Goal: Communication & Community: Answer question/provide support

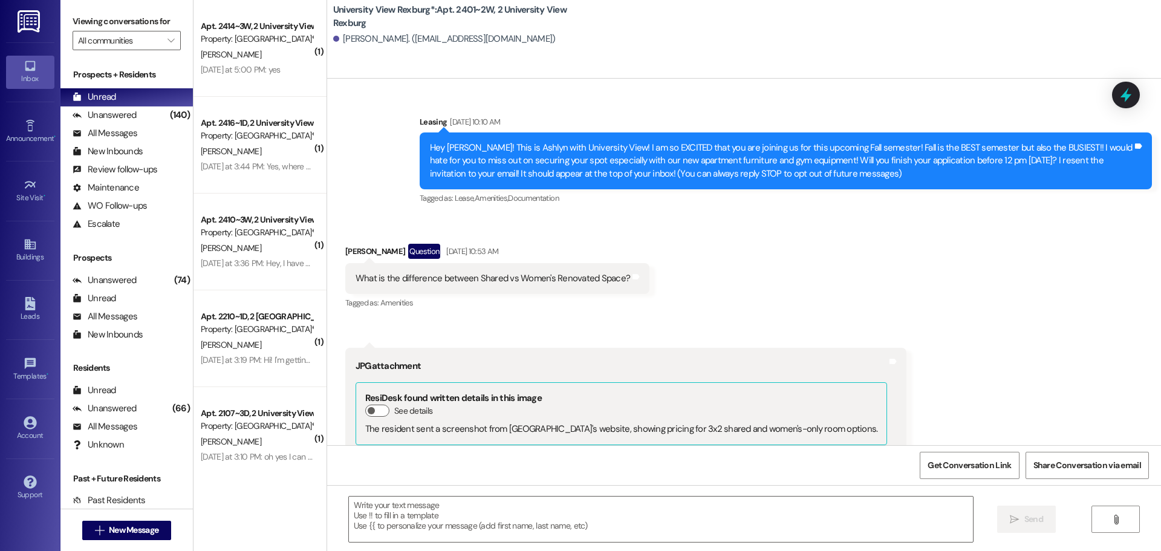
scroll to position [2482, 0]
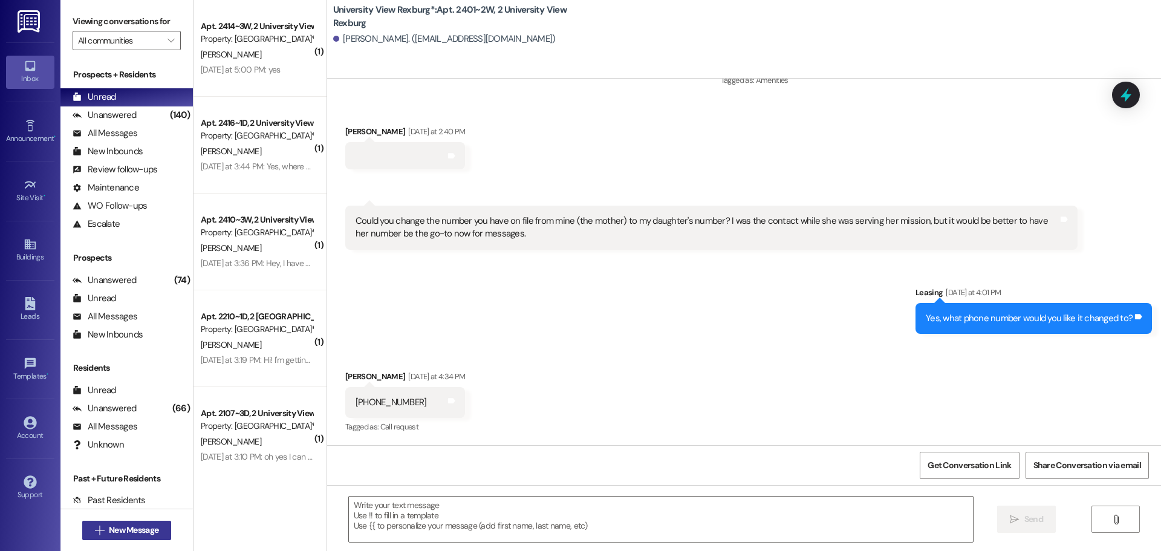
click at [134, 529] on span "New Message" at bounding box center [134, 530] width 50 height 13
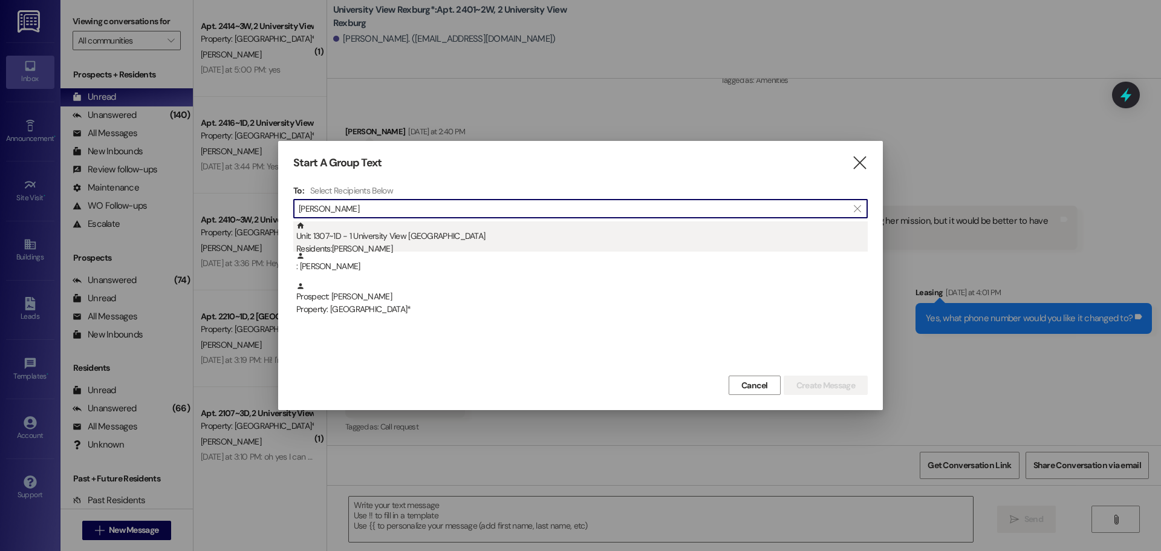
type input "[PERSON_NAME]"
click at [400, 233] on div "Unit: 1307~1D - 1 University View Rexburg Residents: [PERSON_NAME]" at bounding box center [582, 238] width 572 height 34
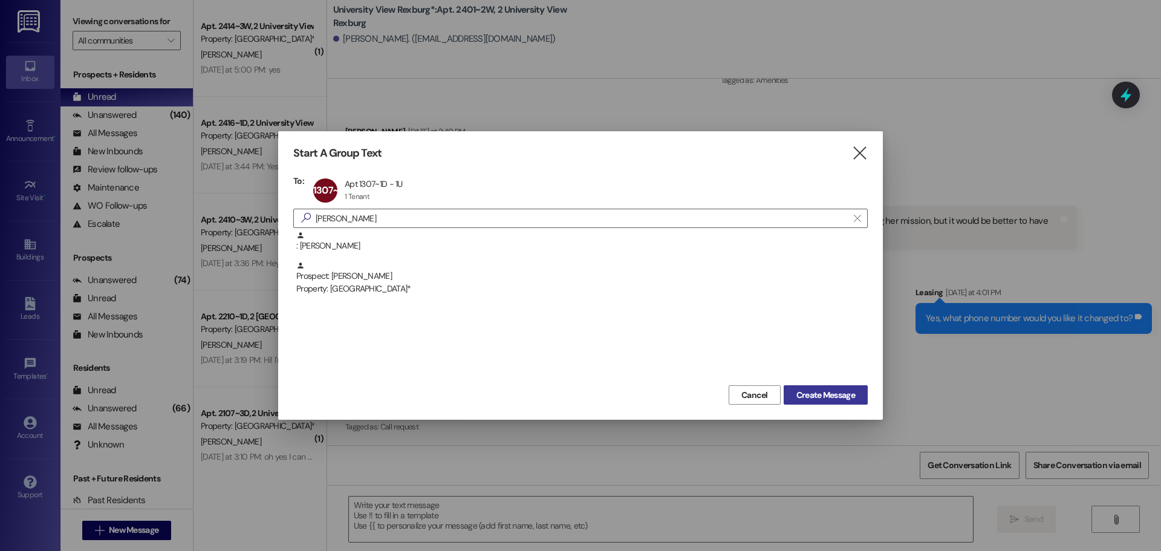
click at [841, 394] on span "Create Message" at bounding box center [825, 395] width 59 height 13
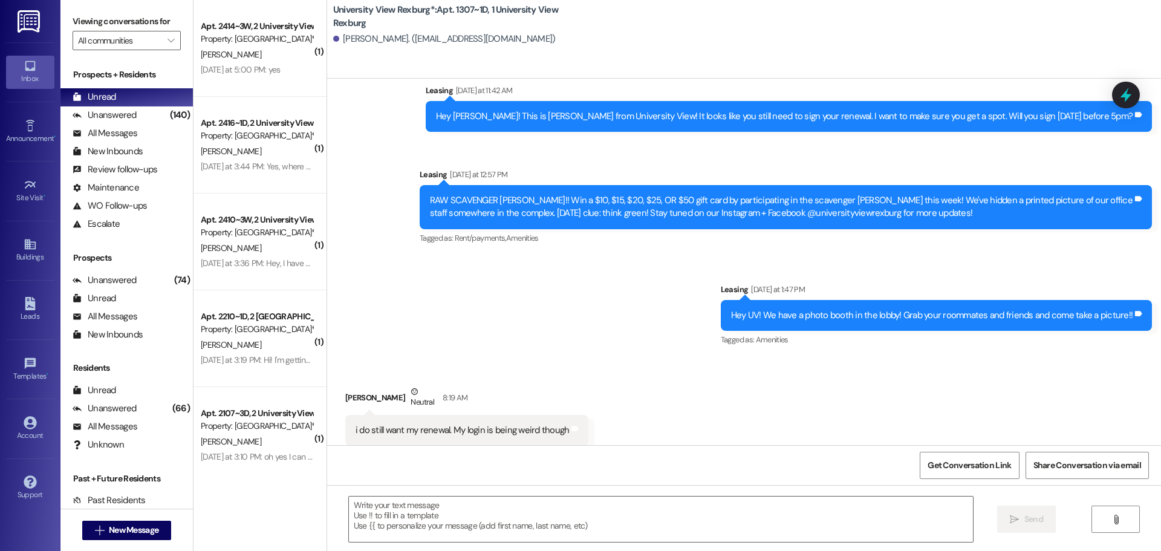
scroll to position [29852, 0]
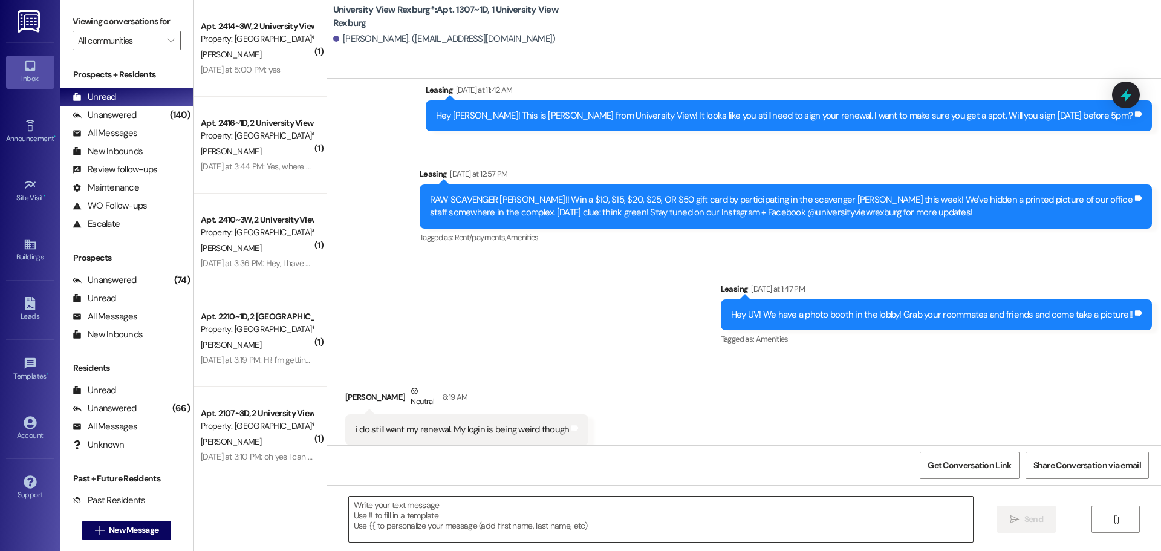
drag, startPoint x: 404, startPoint y: 514, endPoint x: 411, endPoint y: 513, distance: 7.4
click at [404, 514] on textarea at bounding box center [661, 519] width 624 height 45
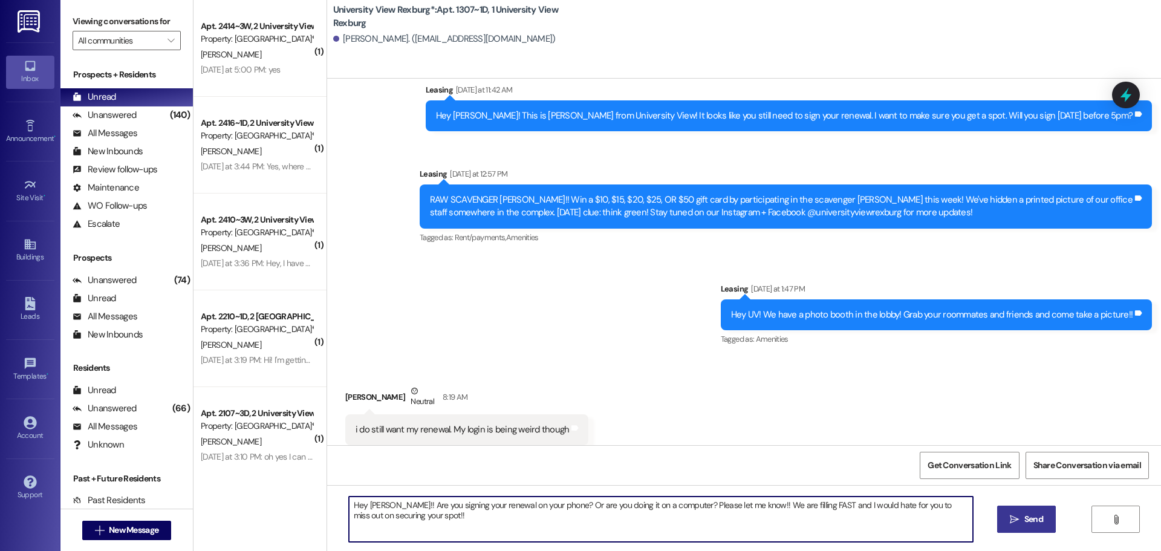
type textarea "Hey [PERSON_NAME]!! Are you signing your renewal on your phone? Or are you doin…"
drag, startPoint x: 1044, startPoint y: 520, endPoint x: 1055, endPoint y: 548, distance: 29.9
click at [1050, 538] on div "Hey [PERSON_NAME]!! Are you signing your renewal on your phone? Or are you doin…" at bounding box center [744, 530] width 834 height 91
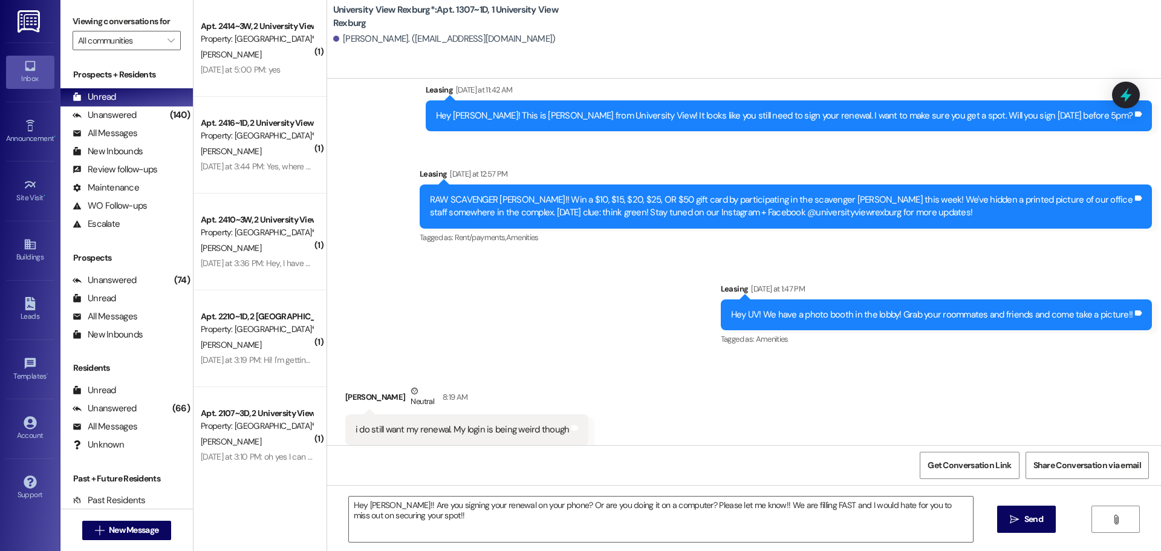
click at [1049, 518] on button " Send" at bounding box center [1026, 519] width 59 height 27
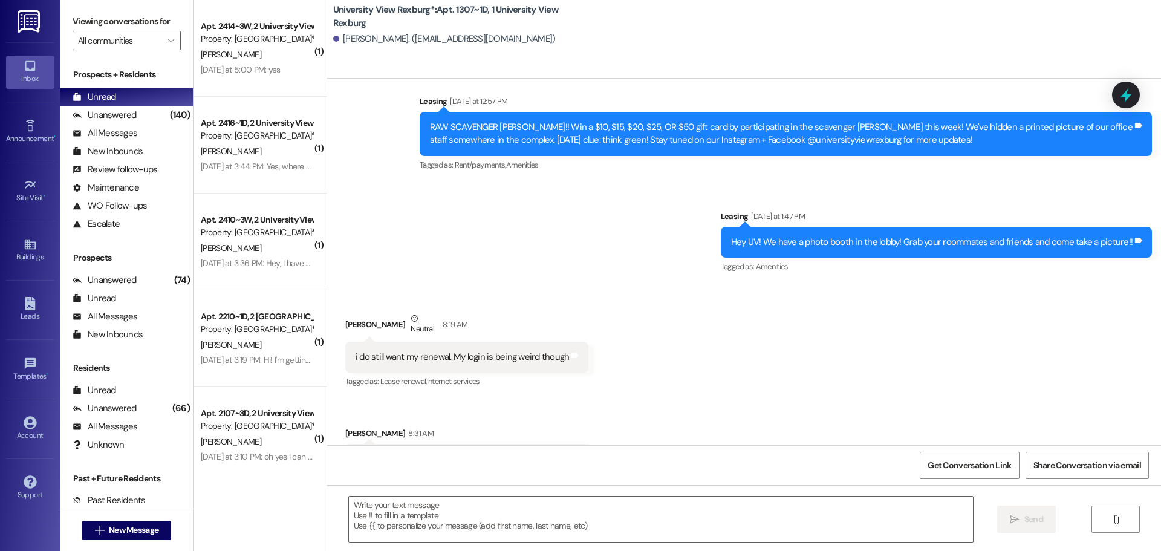
scroll to position [29949, 0]
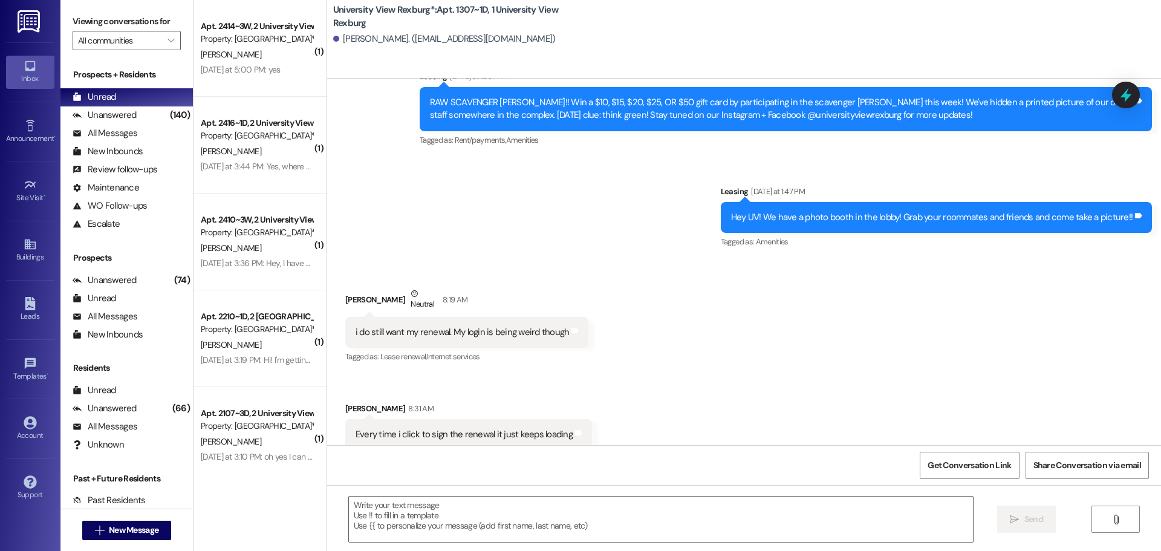
click at [524, 530] on div "Hey [PERSON_NAME]!! Are you signing your renewal on your phone? Or are you doin…" at bounding box center [781, 543] width 703 height 26
copy div "Hey [PERSON_NAME]!! Are you signing your renewal on your phone? Or are you doin…"
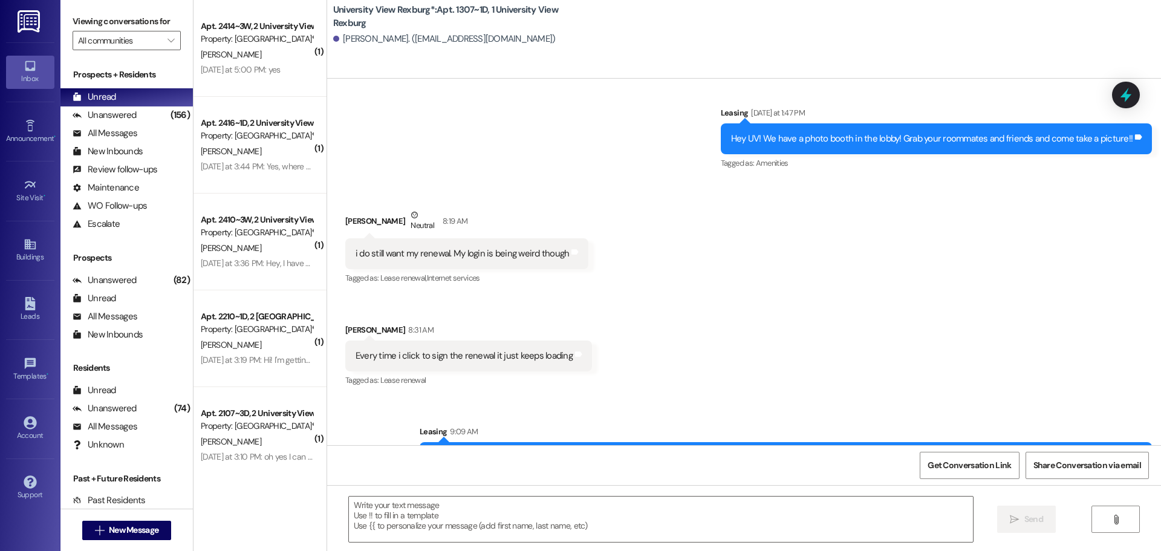
scroll to position [30033, 0]
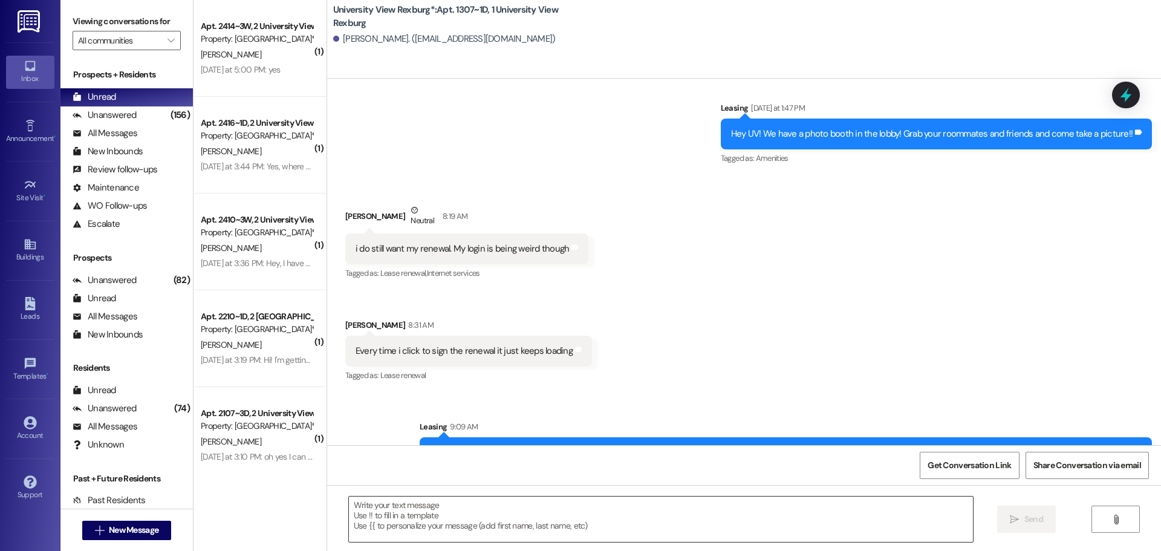
click at [442, 515] on textarea at bounding box center [661, 519] width 624 height 45
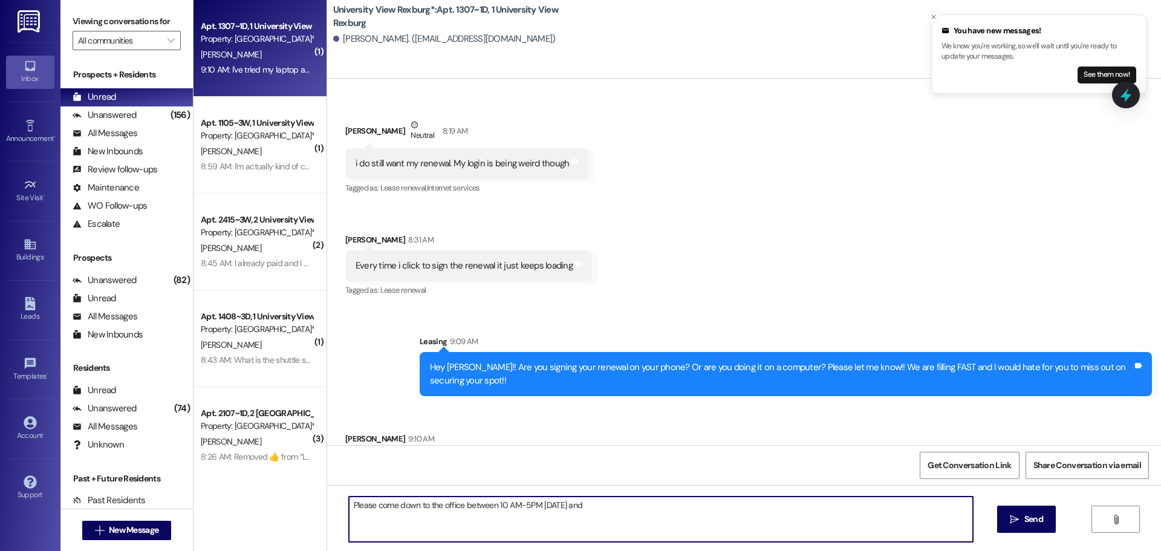
scroll to position [30118, 0]
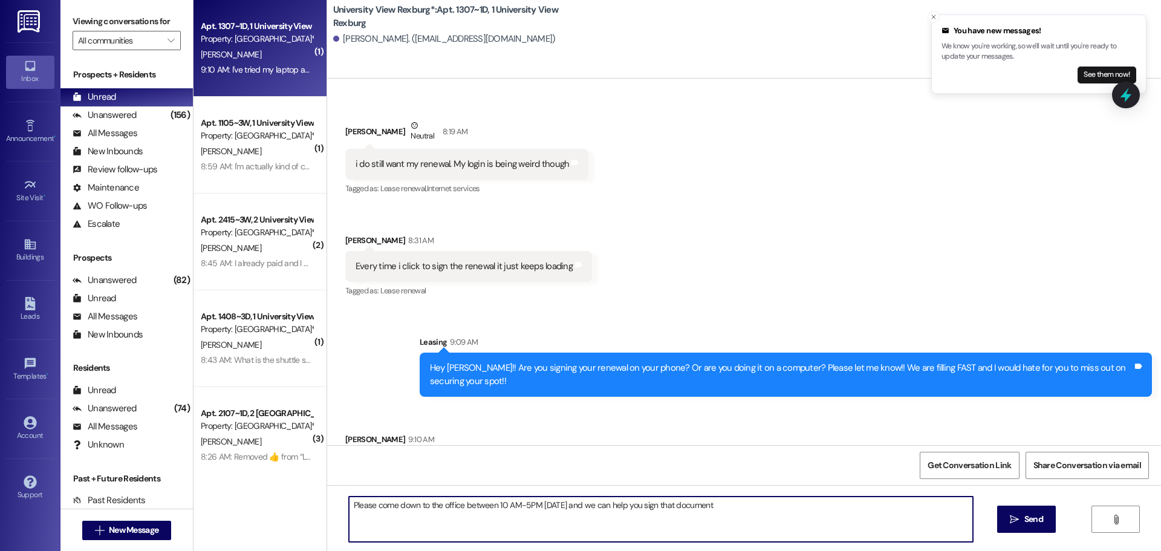
type textarea "Please come down to the office between 10 AM-5PM [DATE] and we can help you sig…"
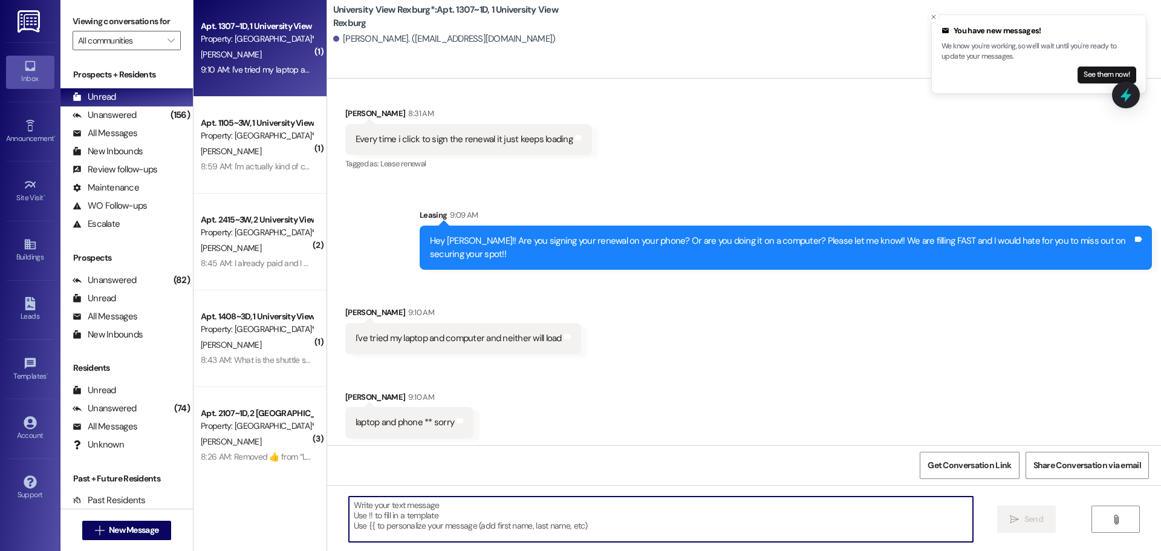
scroll to position [30286, 0]
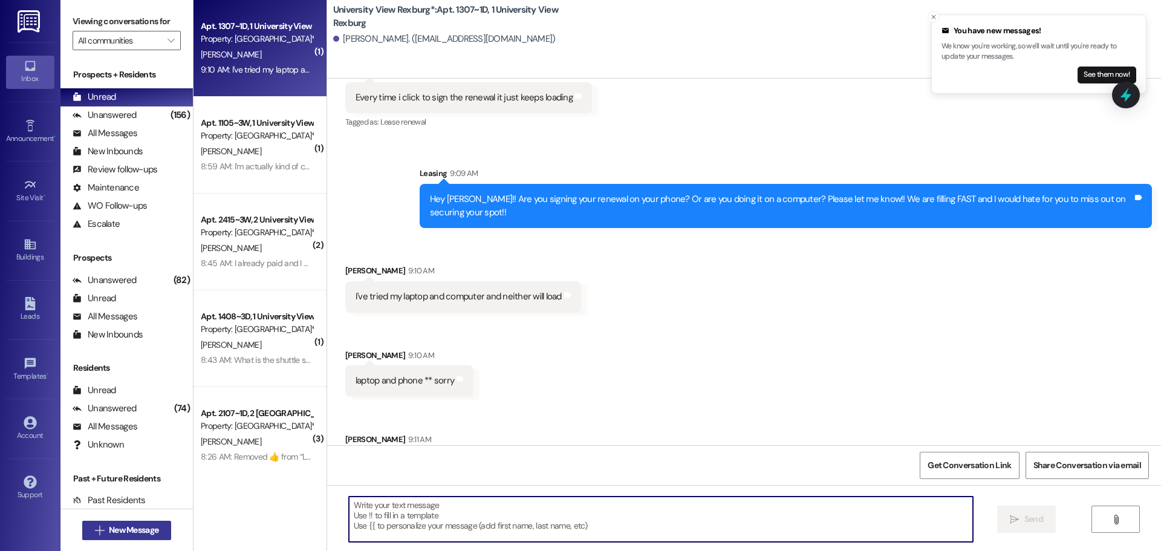
click at [140, 530] on span "New Message" at bounding box center [134, 530] width 50 height 13
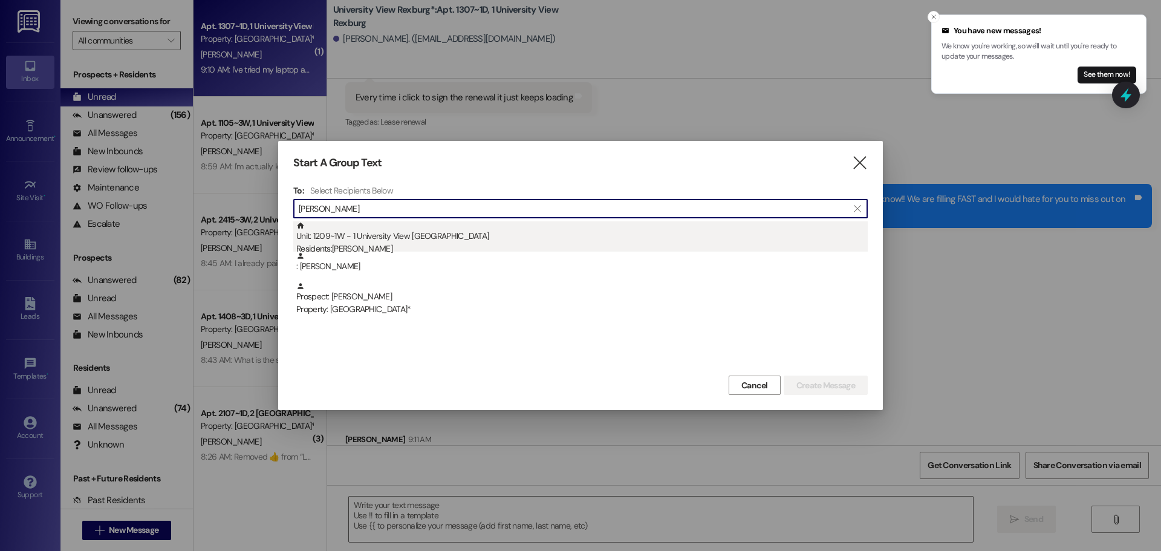
type input "[PERSON_NAME]"
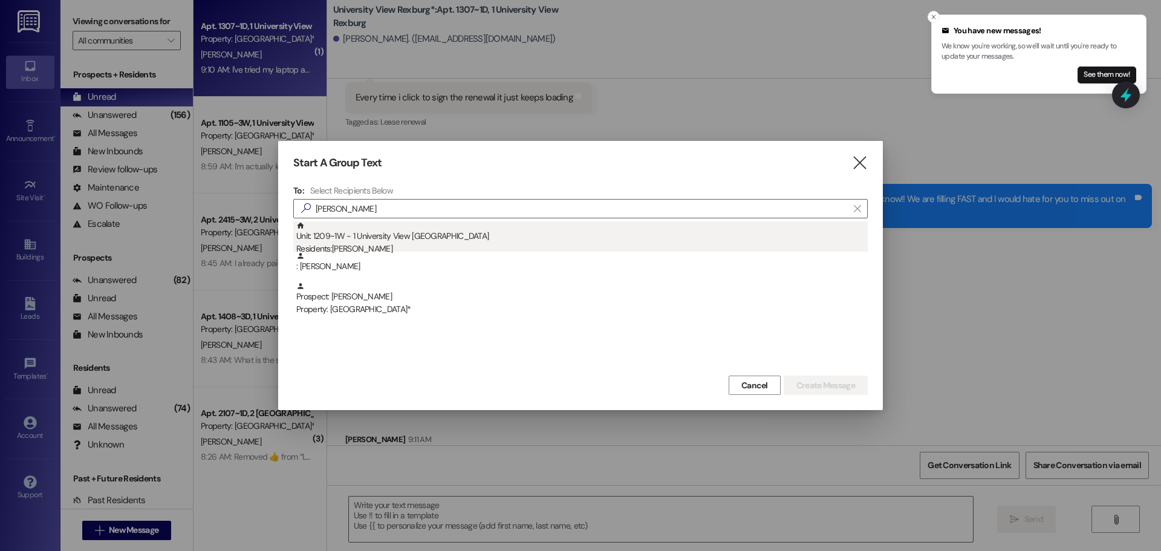
click at [493, 223] on div "Unit: 1209~1W - 1 University View Rexburg Residents: [PERSON_NAME]" at bounding box center [582, 238] width 572 height 34
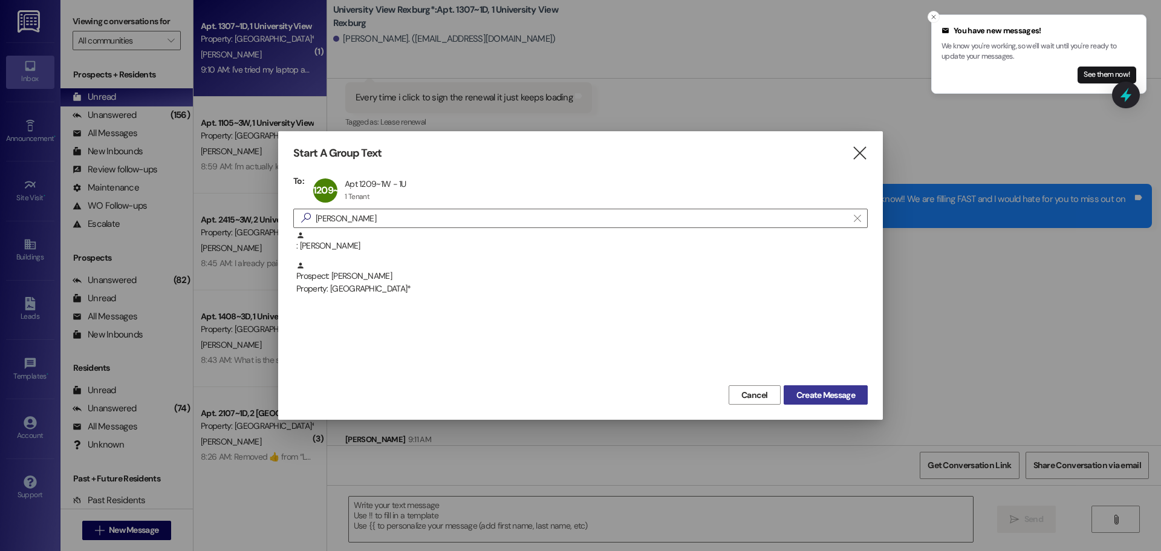
click at [827, 400] on span "Create Message" at bounding box center [825, 395] width 59 height 13
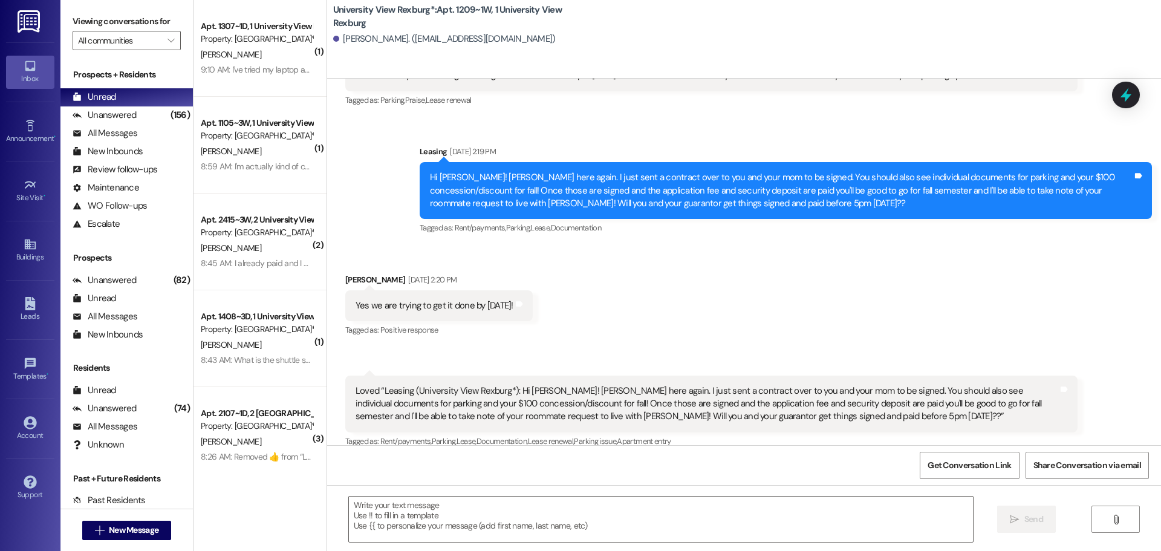
scroll to position [798, 0]
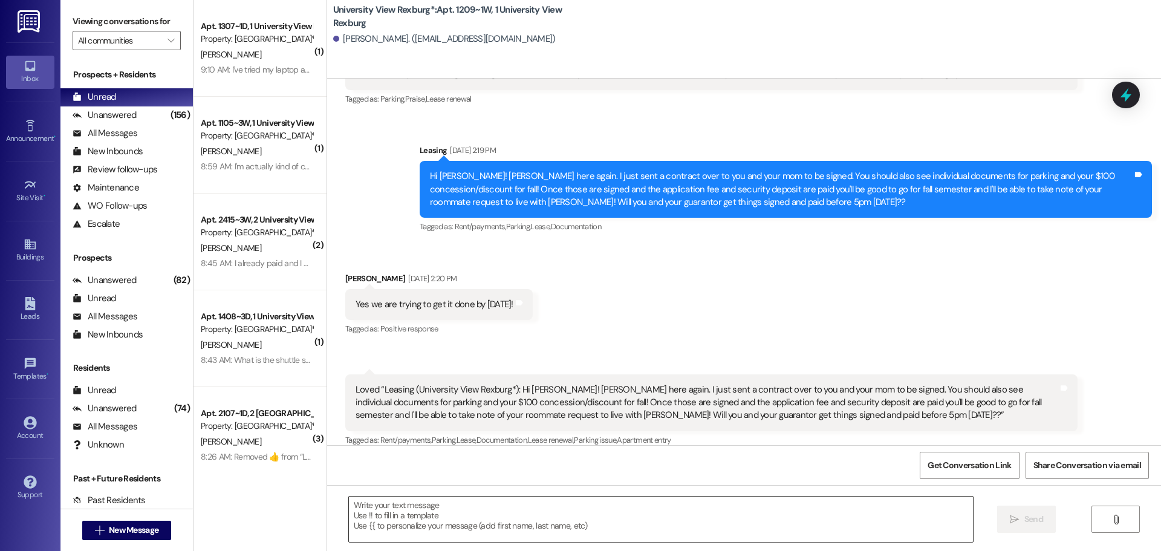
drag, startPoint x: 429, startPoint y: 521, endPoint x: 428, endPoint y: 513, distance: 7.3
click at [429, 521] on textarea at bounding box center [661, 519] width 624 height 45
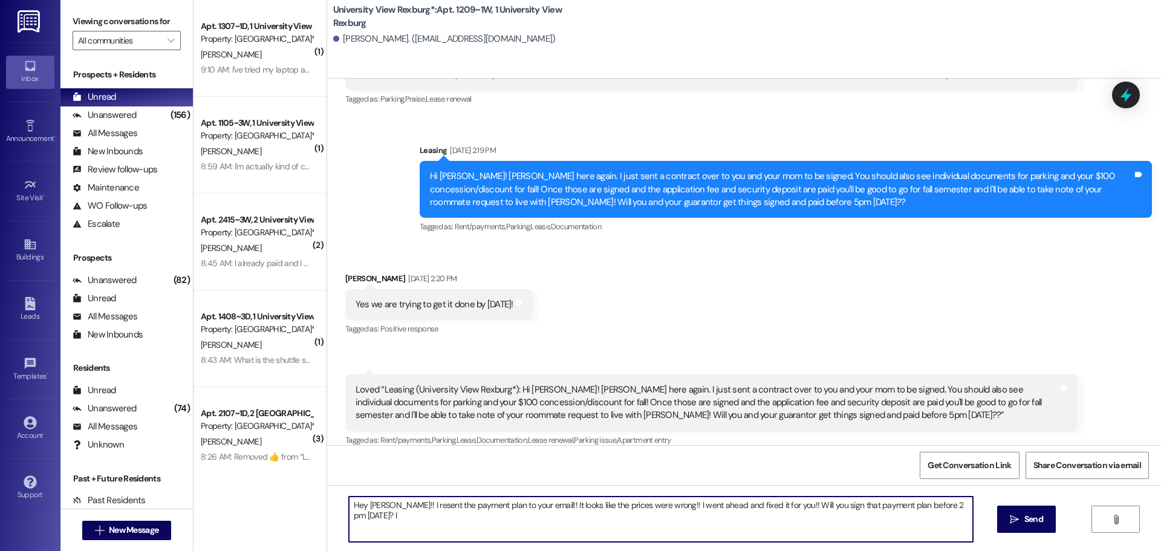
type textarea "Hey [PERSON_NAME]!! I resent the payment plan to your email!! It looks like the…"
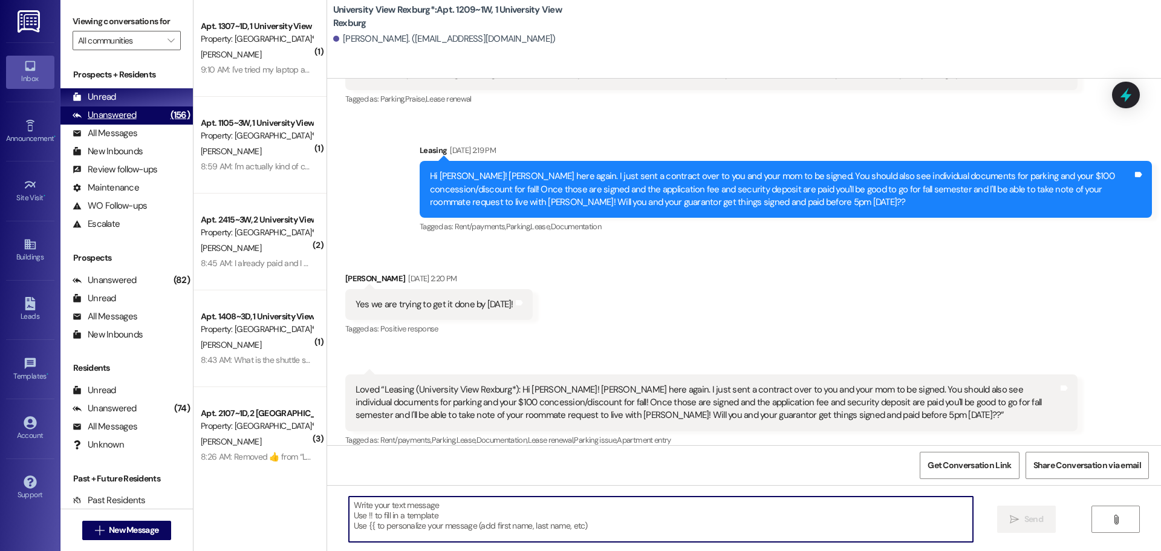
click at [149, 108] on div "Unanswered (156)" at bounding box center [126, 115] width 132 height 18
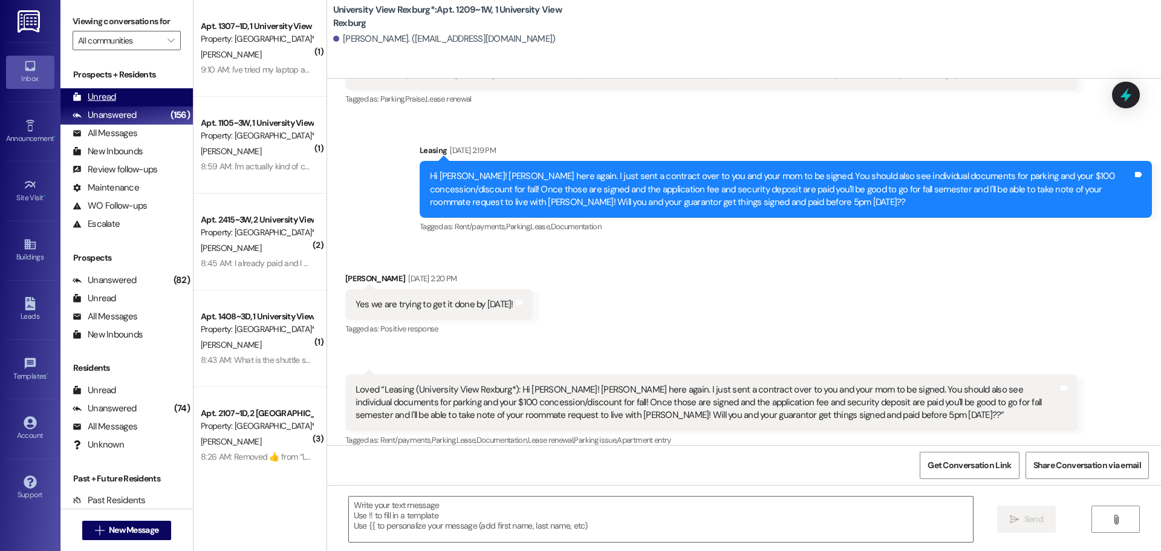
drag, startPoint x: 139, startPoint y: 97, endPoint x: 118, endPoint y: 92, distance: 21.7
click at [138, 97] on div "Unread (0)" at bounding box center [126, 97] width 132 height 18
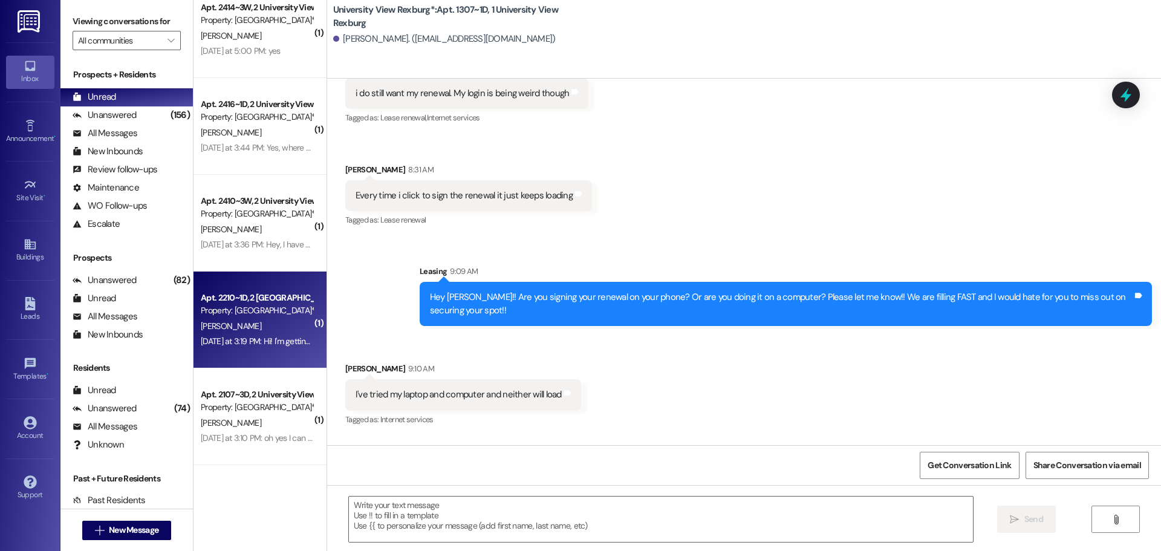
scroll to position [30221, 0]
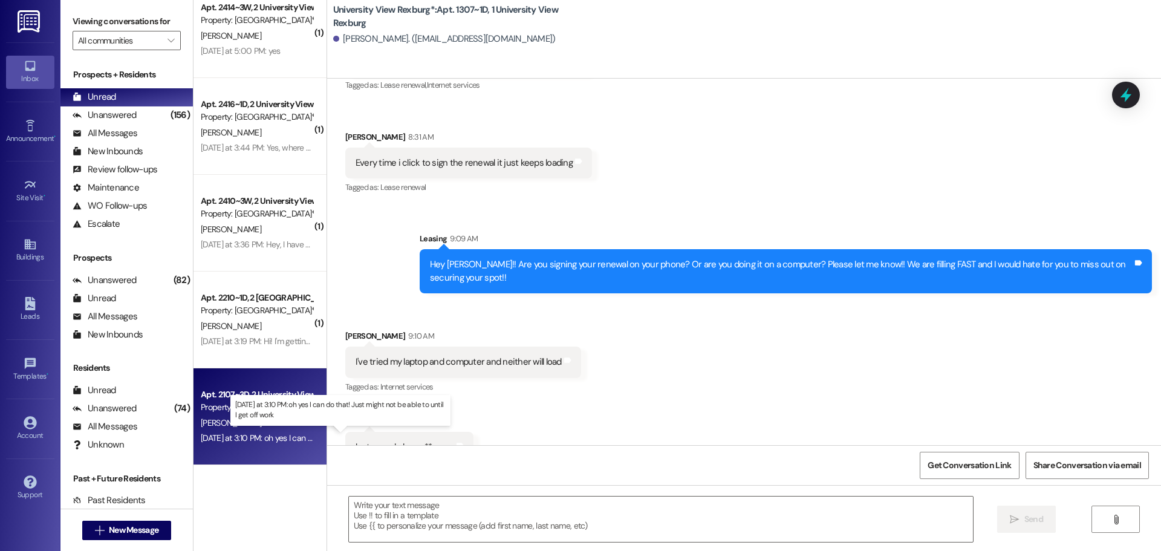
click at [276, 441] on div "[DATE] at 3:10 PM: oh yes I can do that! Just might not be able to until I get …" at bounding box center [344, 437] width 287 height 11
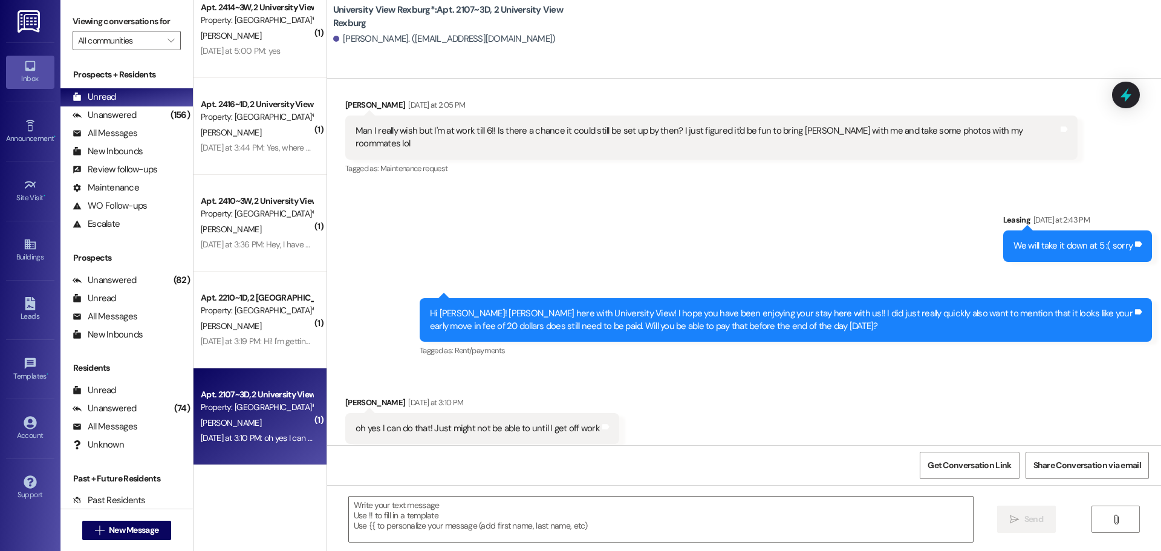
scroll to position [5185, 0]
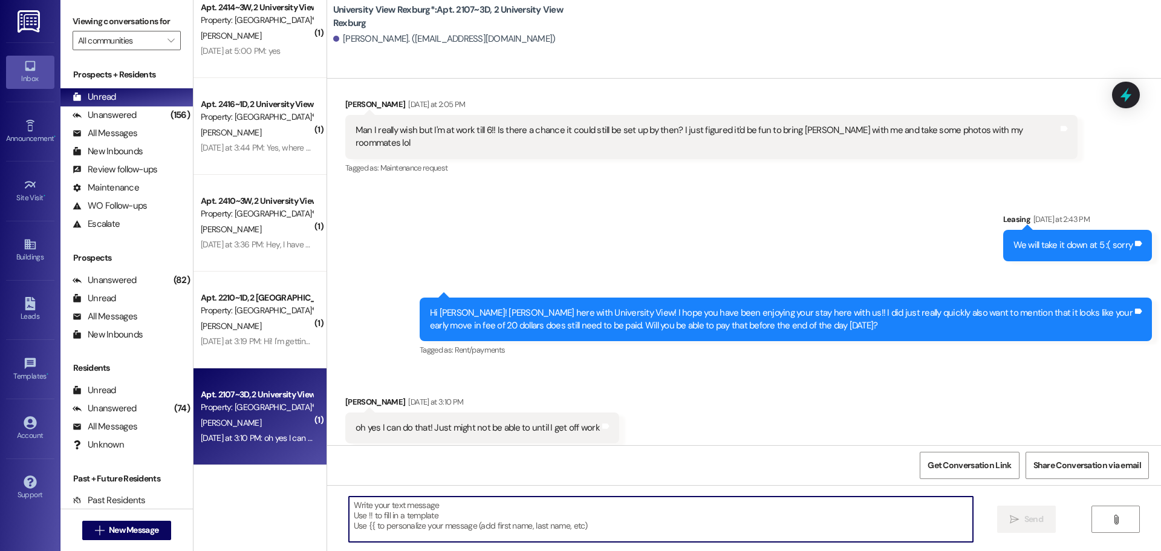
click at [487, 512] on textarea at bounding box center [661, 519] width 624 height 45
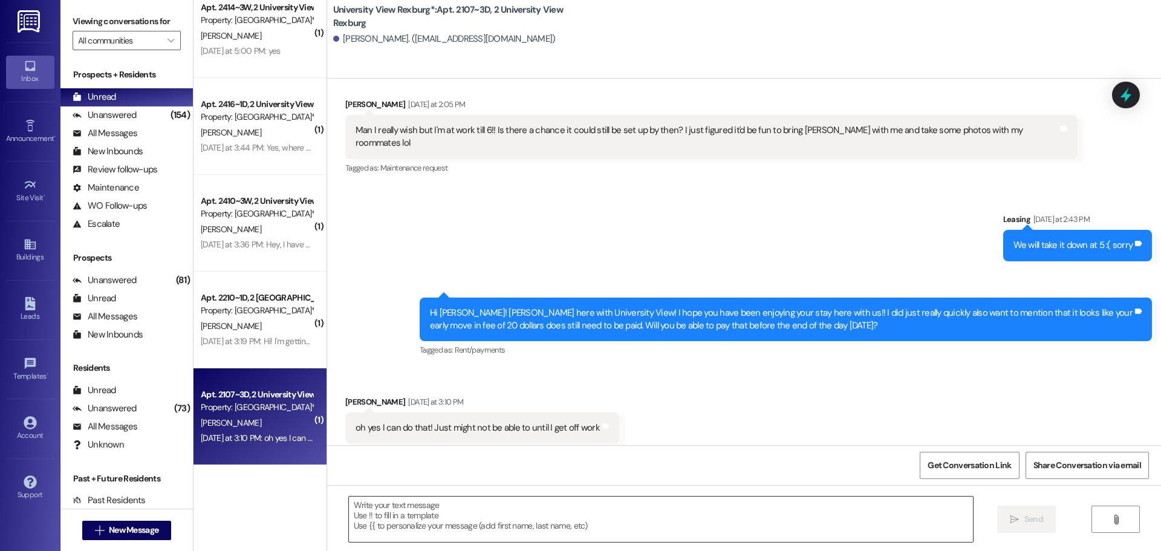
click at [430, 509] on textarea at bounding box center [661, 519] width 624 height 45
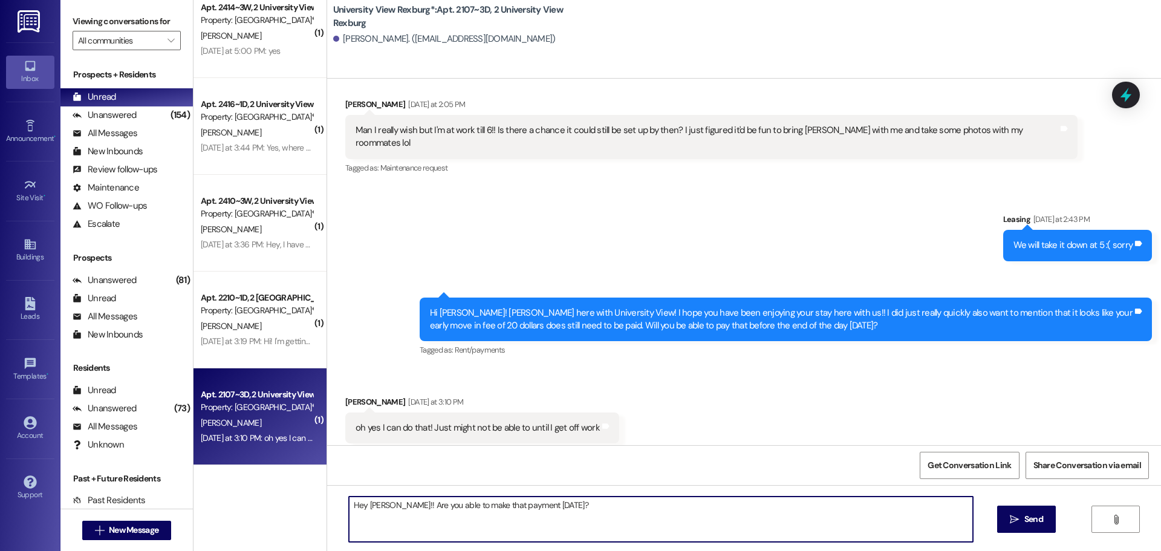
type textarea "Hey [PERSON_NAME]!! Are you able to make that payment [DATE]?"
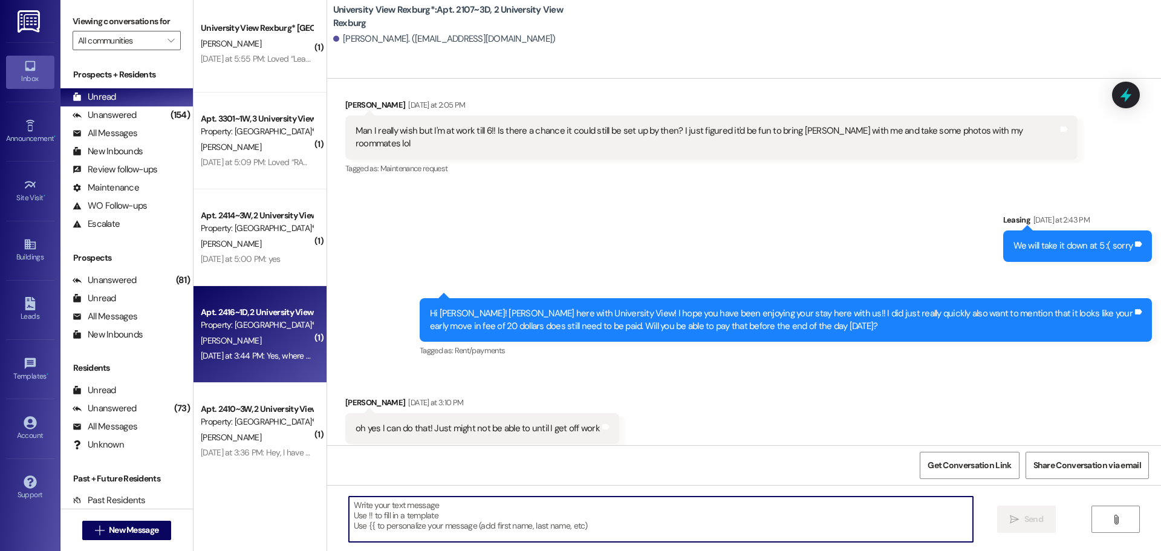
scroll to position [938, 0]
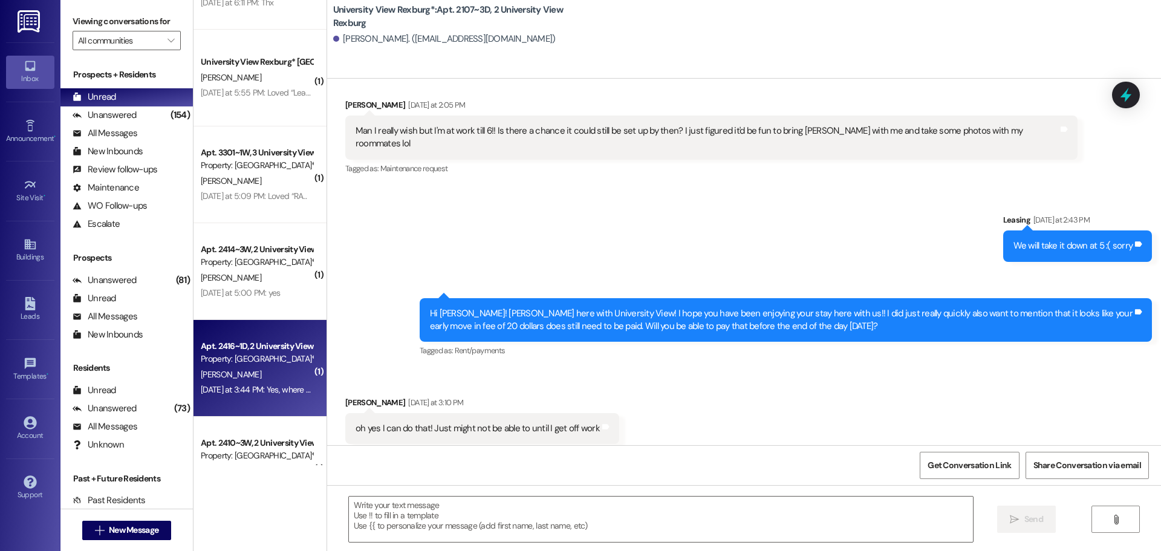
click at [255, 383] on div "[DATE] at 3:44 PM: Yes, where do I pay that on? [DATE] at 3:44 PM: Yes, where d…" at bounding box center [257, 389] width 114 height 15
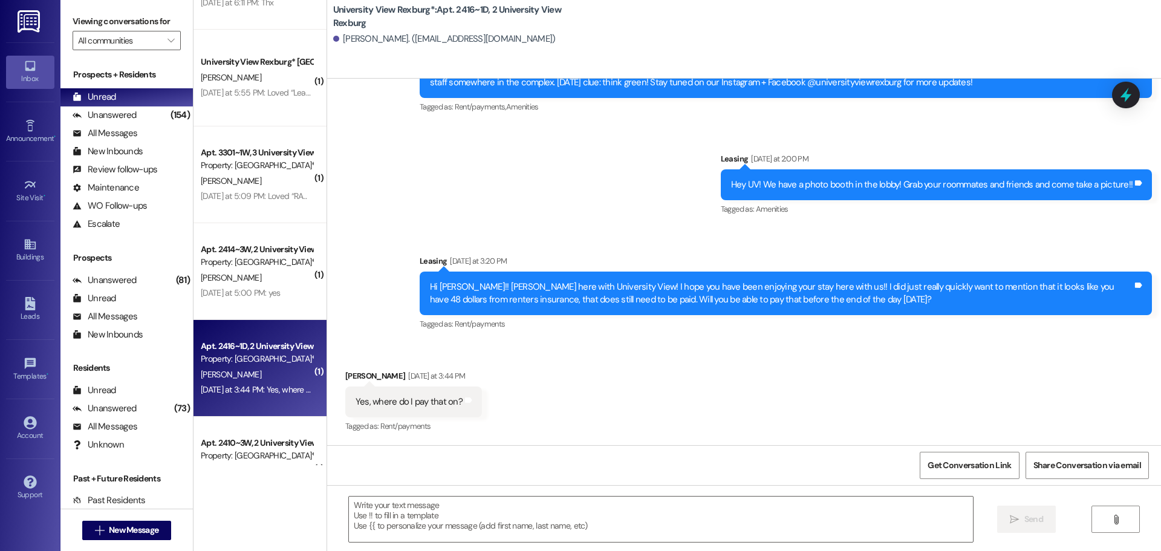
scroll to position [258, 0]
click at [448, 536] on textarea at bounding box center [661, 519] width 624 height 45
click at [498, 504] on textarea "Your Resident Portal!! Here is a link:" at bounding box center [661, 519] width 624 height 45
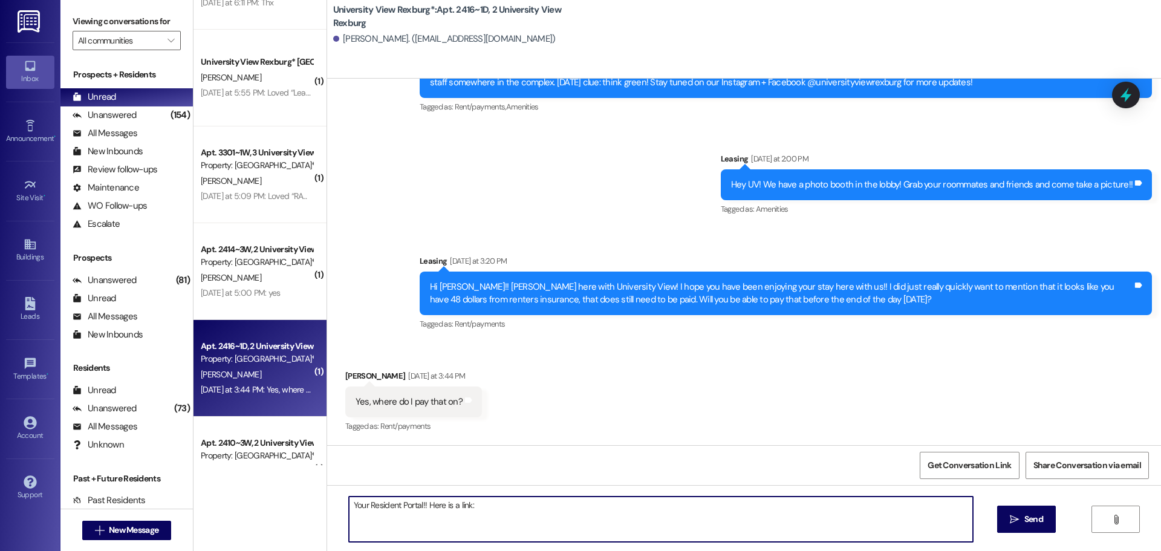
paste textarea "[URL][DOMAIN_NAME]"
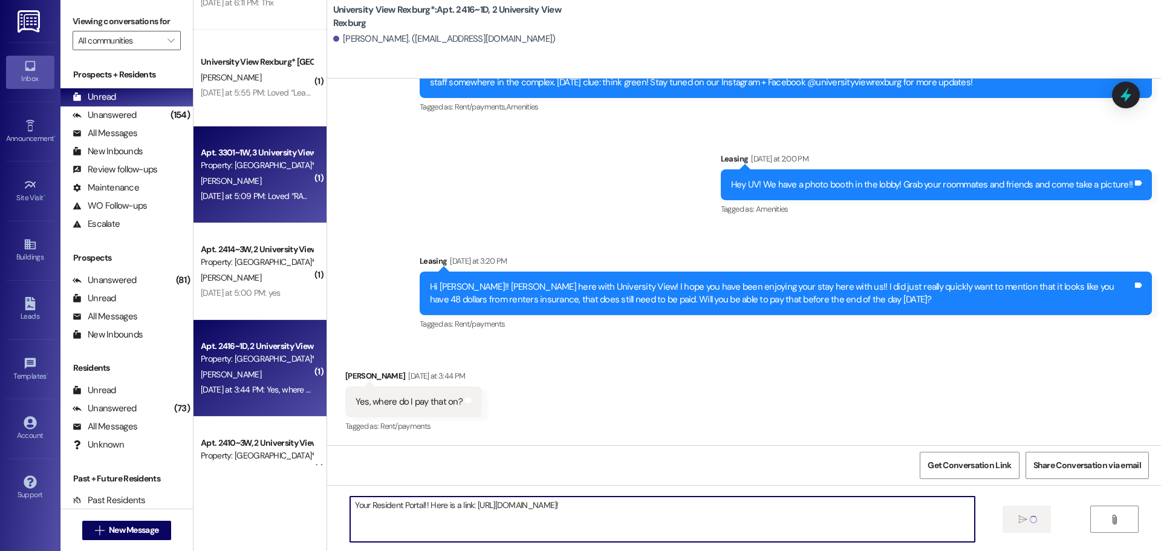
type textarea "Your Resident Portal!! Here is a link: [URL][DOMAIN_NAME]!"
click at [262, 195] on div "[DATE] at 5:09 PM: Loved “RAW SCAVENGER [PERSON_NAME]!! Win a $10, $15, $20, $2…" at bounding box center [822, 196] width 1243 height 11
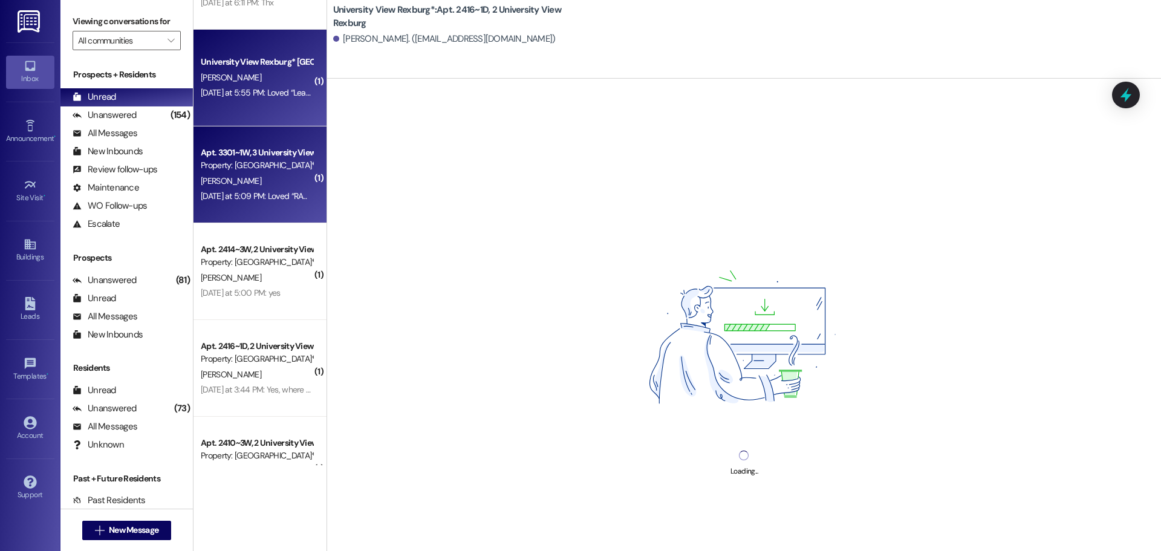
click at [241, 81] on div "[PERSON_NAME]" at bounding box center [257, 77] width 114 height 15
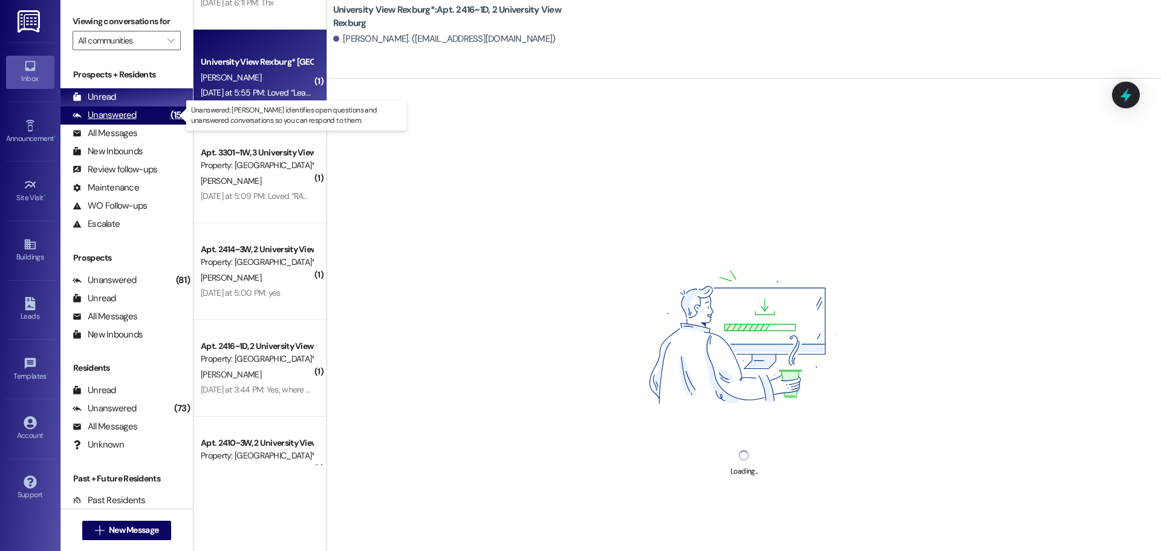
click at [144, 109] on div "Unanswered (154)" at bounding box center [126, 115] width 132 height 18
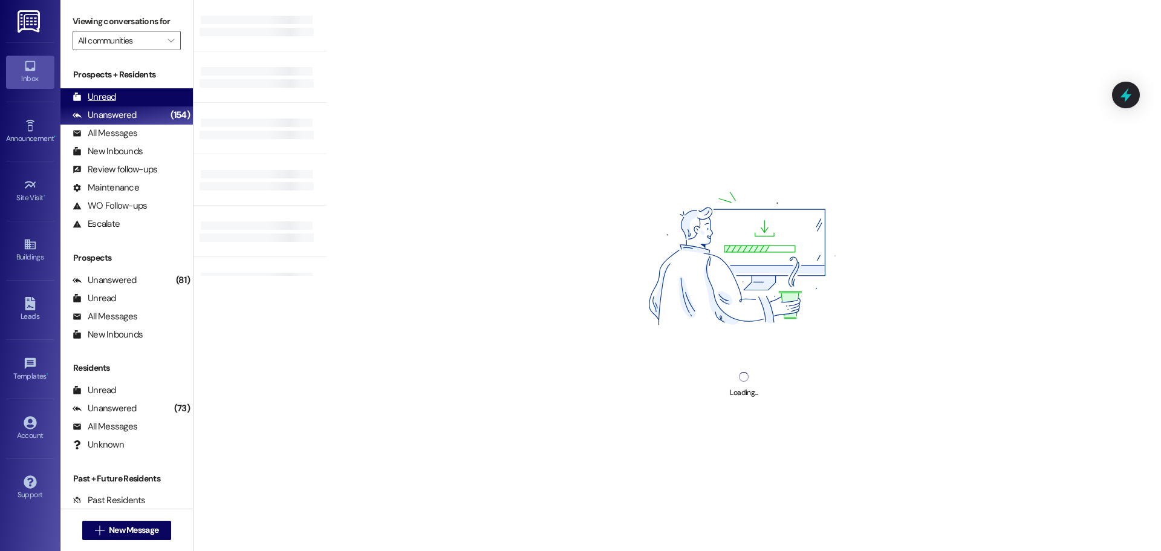
click at [140, 98] on div "Unread (0)" at bounding box center [126, 97] width 132 height 18
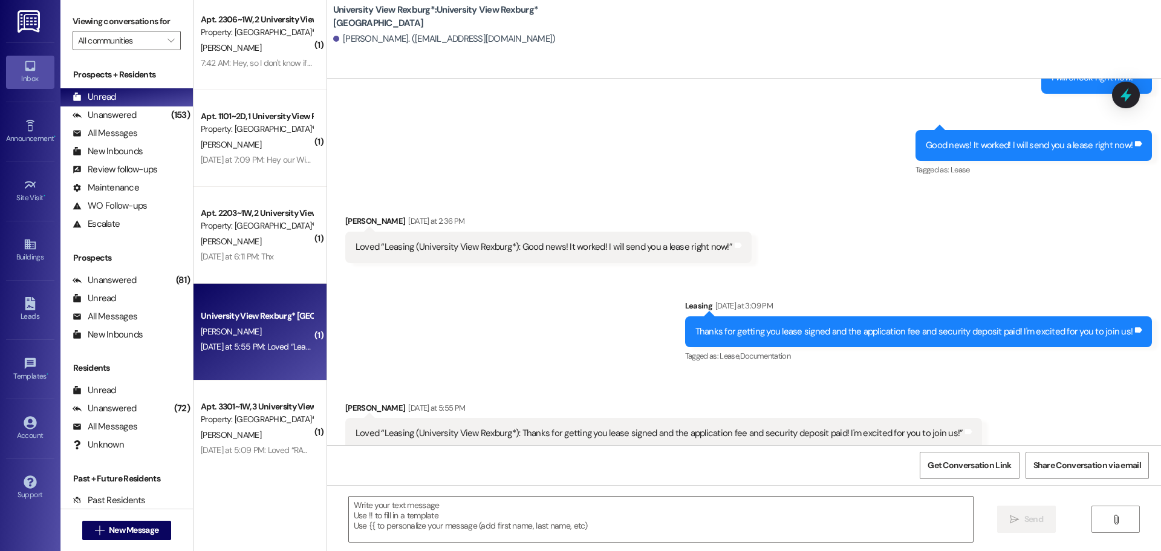
scroll to position [1762, 0]
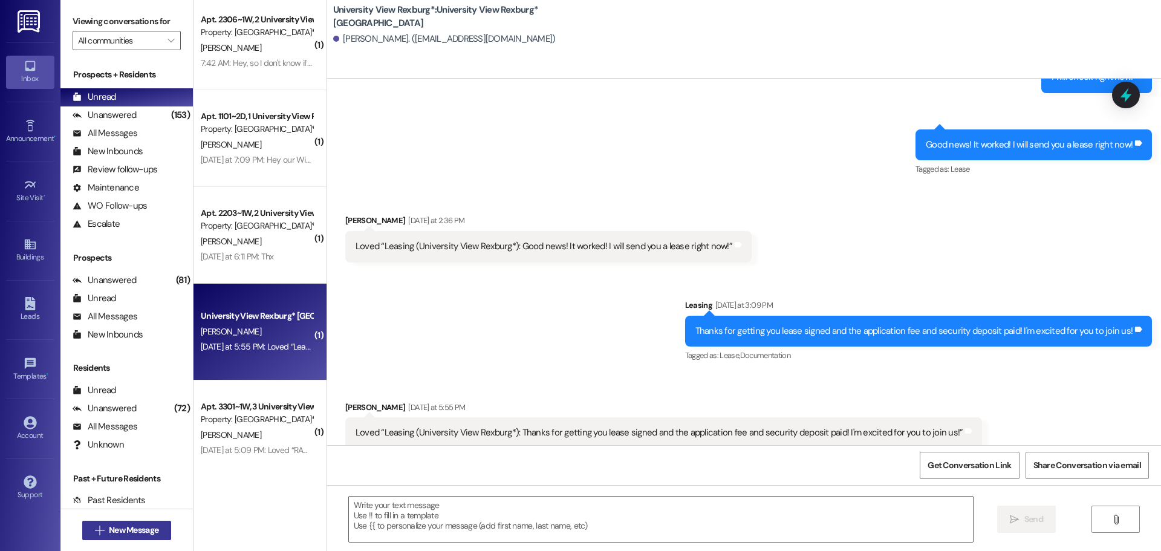
click at [128, 527] on span "New Message" at bounding box center [134, 530] width 50 height 13
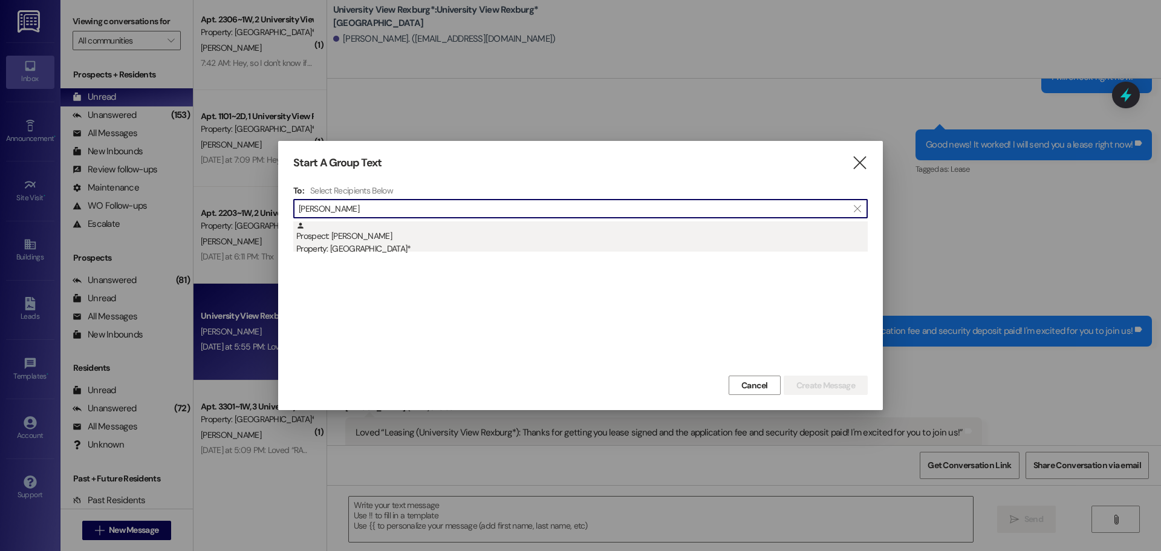
type input "[PERSON_NAME]"
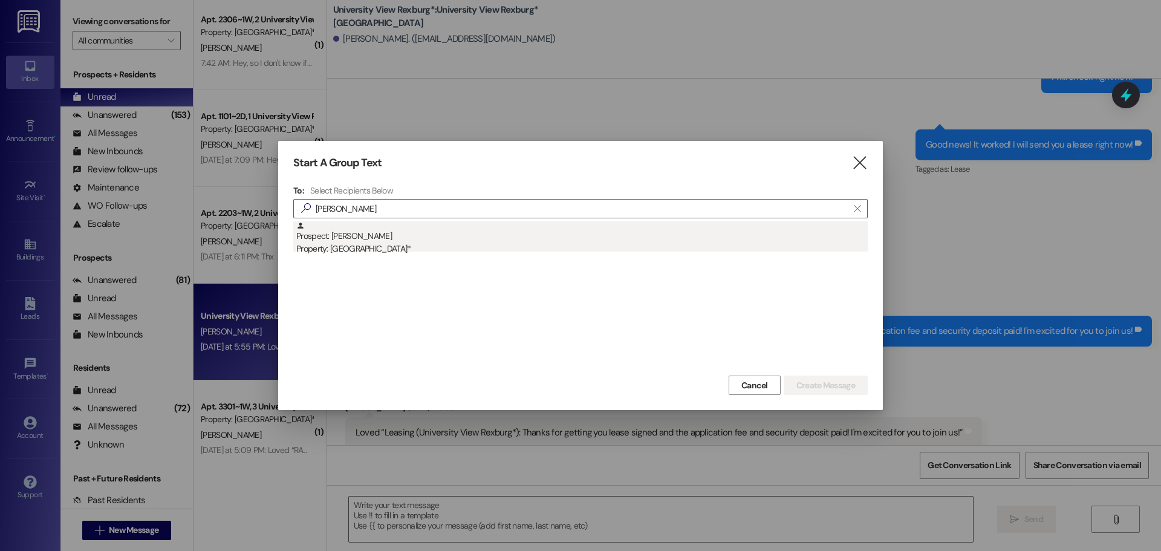
drag, startPoint x: 531, startPoint y: 239, endPoint x: 677, endPoint y: 276, distance: 150.3
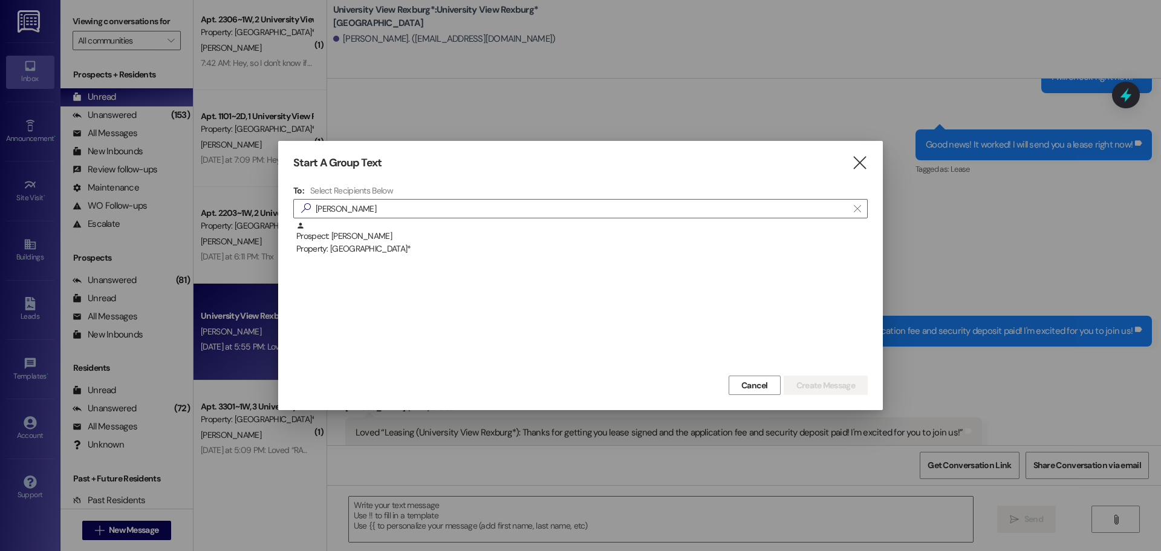
click at [533, 241] on div "Prospect: [PERSON_NAME] Property: [GEOGRAPHIC_DATA]*" at bounding box center [582, 238] width 572 height 34
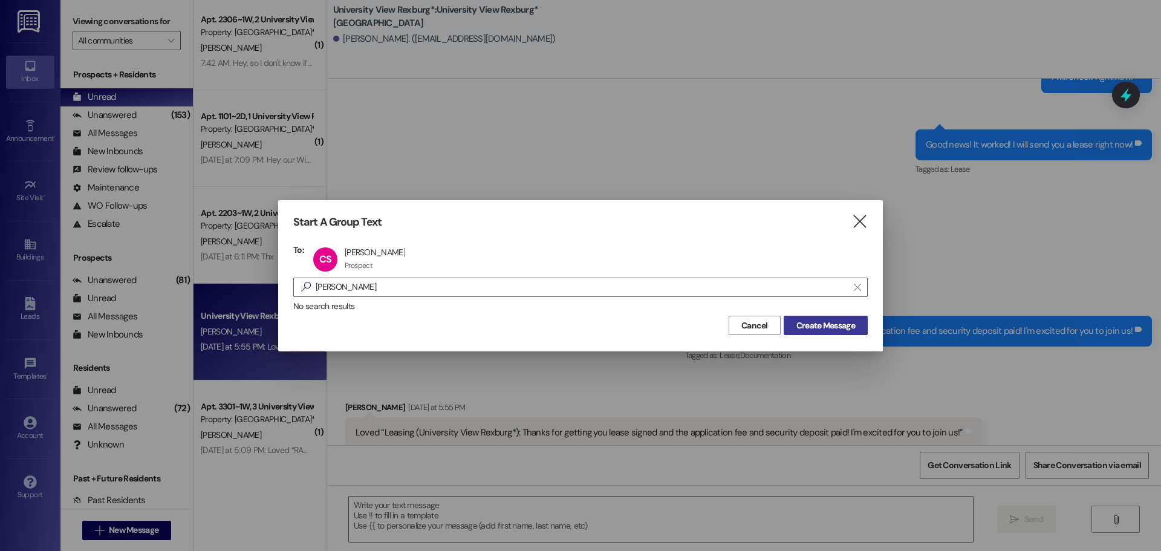
click at [847, 325] on span "Create Message" at bounding box center [825, 325] width 59 height 13
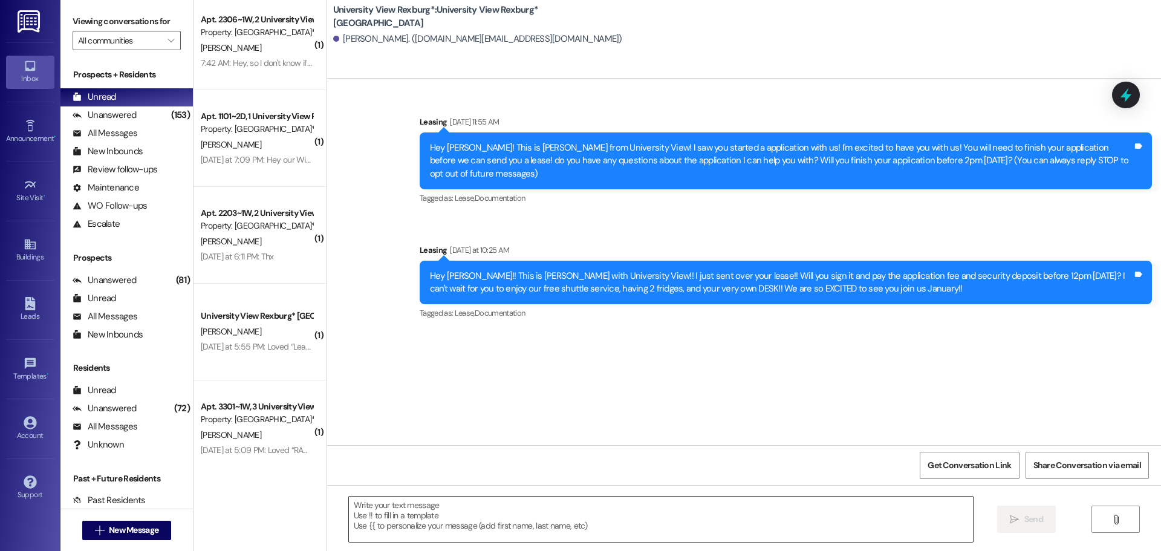
click at [431, 501] on textarea at bounding box center [661, 519] width 624 height 45
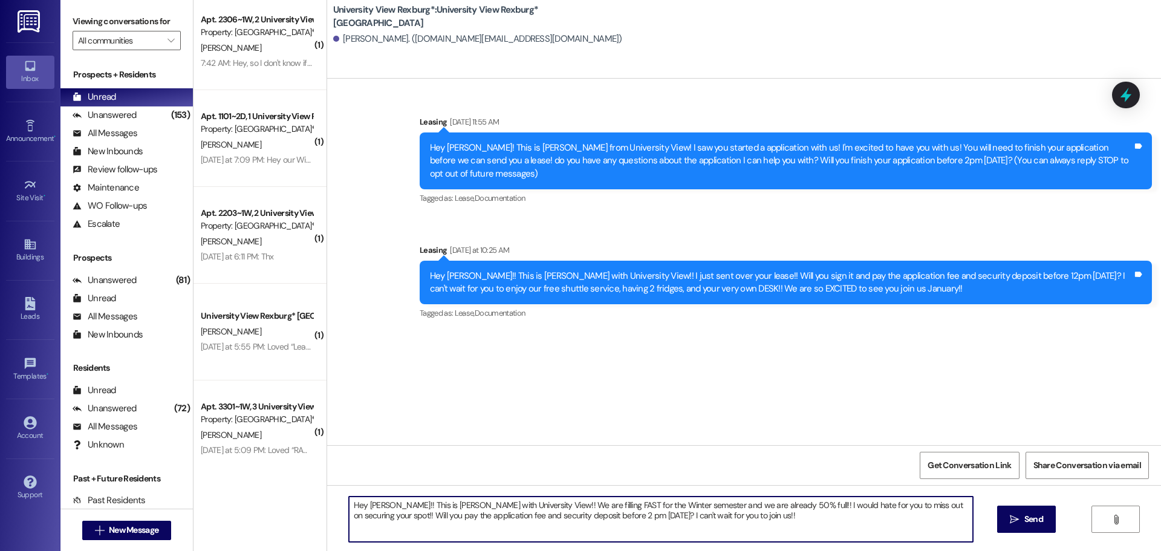
click at [437, 513] on textarea "Hey [PERSON_NAME]!! This is [PERSON_NAME] with University View!! We are filling…" at bounding box center [661, 519] width 624 height 45
click at [436, 514] on textarea "Hey [PERSON_NAME]!! This is [PERSON_NAME] with University View!! We are filling…" at bounding box center [661, 519] width 624 height 45
type textarea "Hey [PERSON_NAME]!! This is [PERSON_NAME] with University View!! We are filling…"
click at [1047, 521] on button " Send" at bounding box center [1026, 519] width 59 height 27
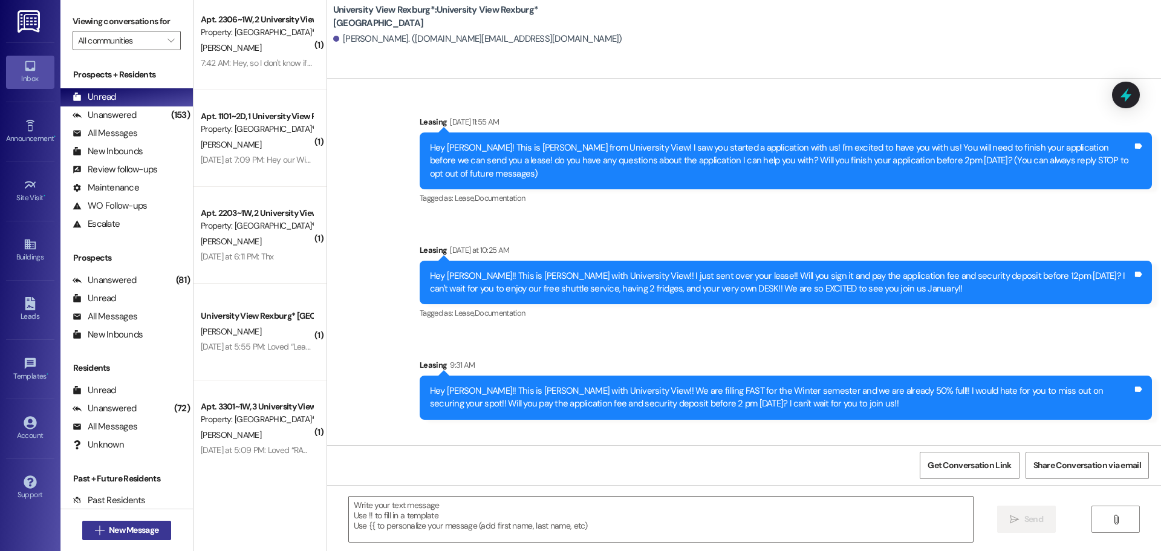
click at [138, 528] on span "New Message" at bounding box center [134, 530] width 50 height 13
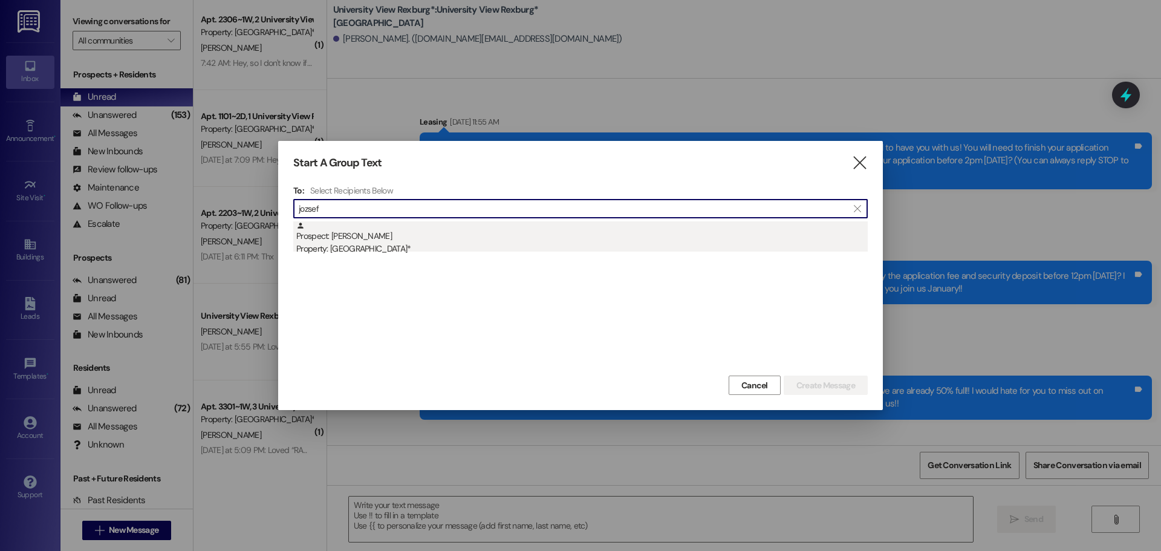
type input "jozsef"
click at [427, 238] on div "Prospect: [PERSON_NAME] Property: [GEOGRAPHIC_DATA]*" at bounding box center [582, 238] width 572 height 34
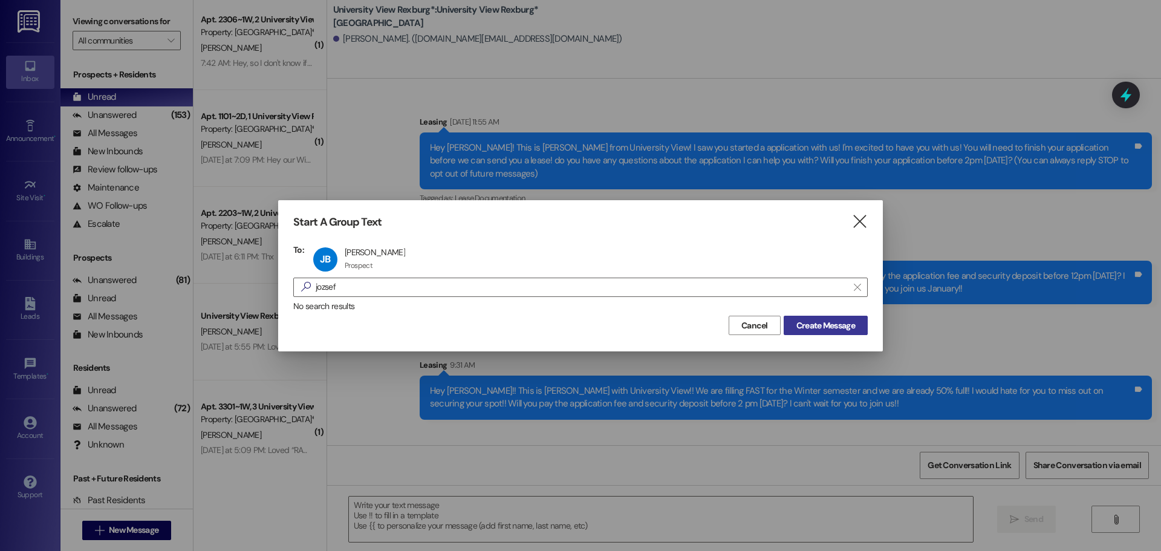
click at [829, 323] on span "Create Message" at bounding box center [825, 325] width 59 height 13
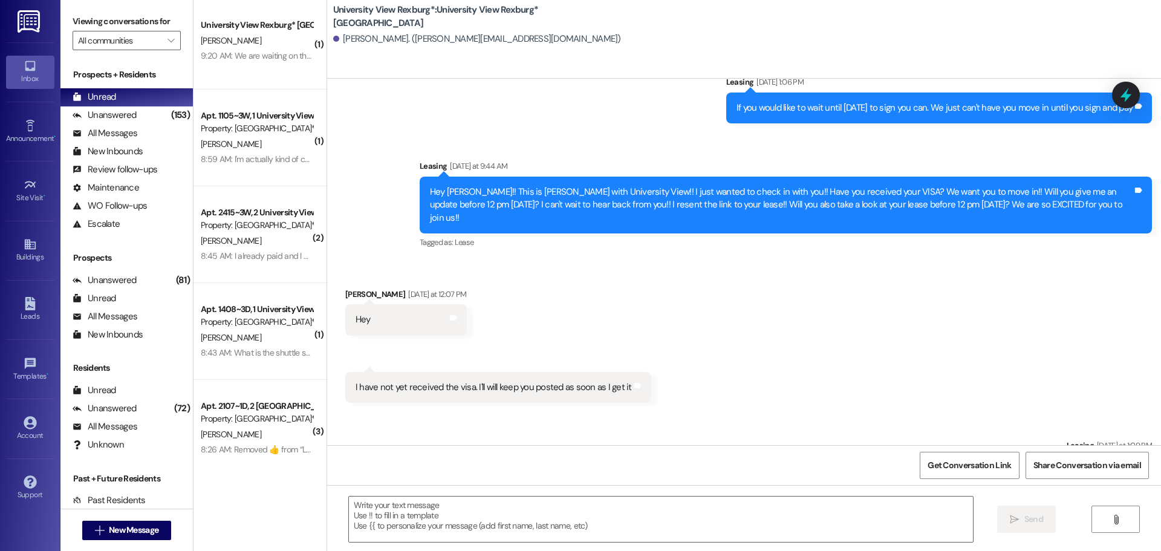
scroll to position [0, 0]
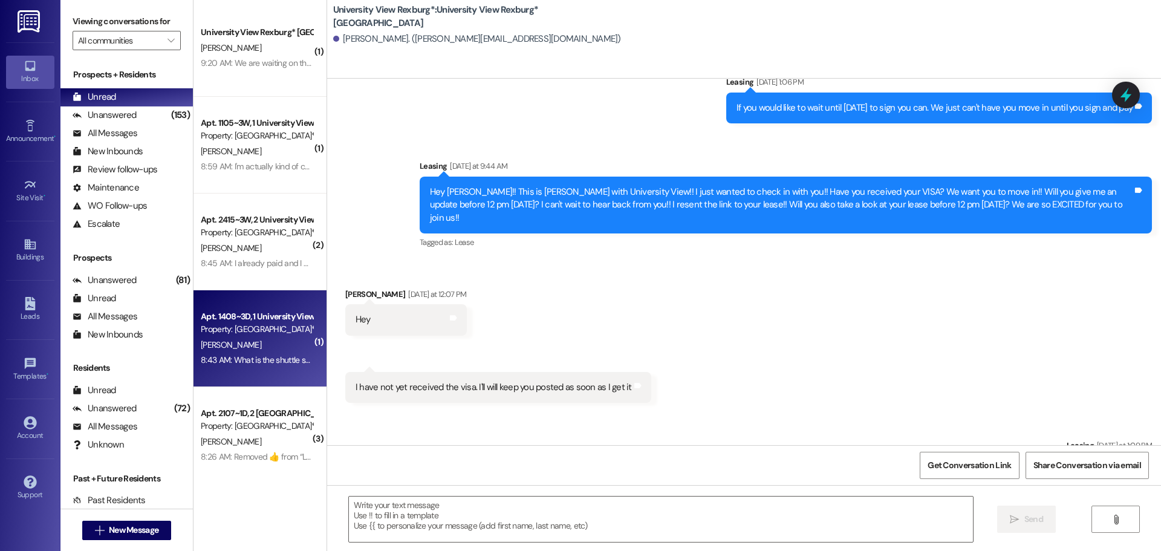
click at [262, 364] on div "8:43 AM: What is the shuttle schedule? 8:43 AM: What is the shuttle schedule?" at bounding box center [269, 359] width 137 height 11
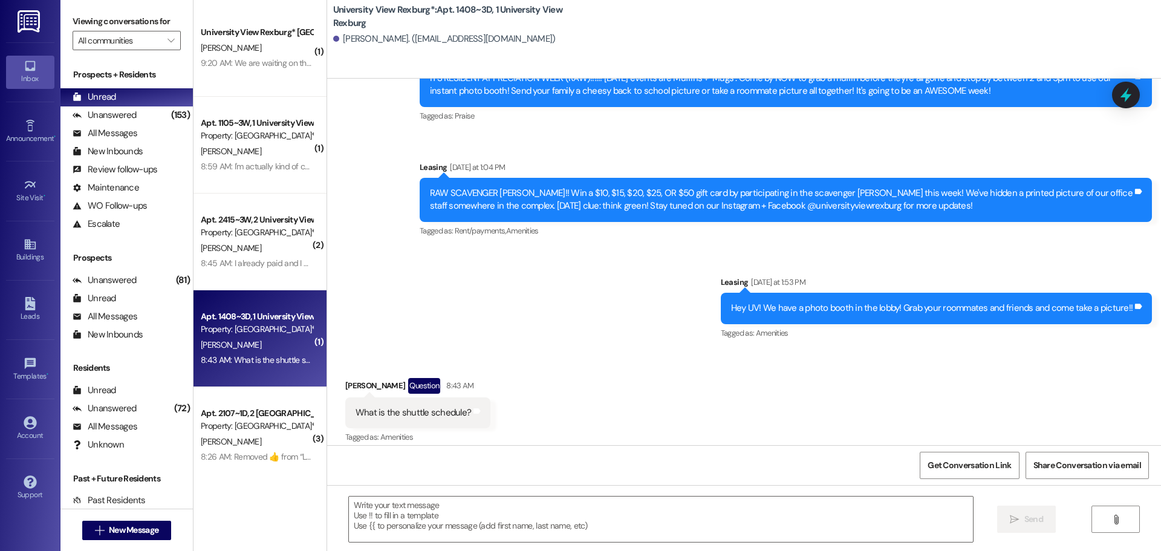
scroll to position [1619, 0]
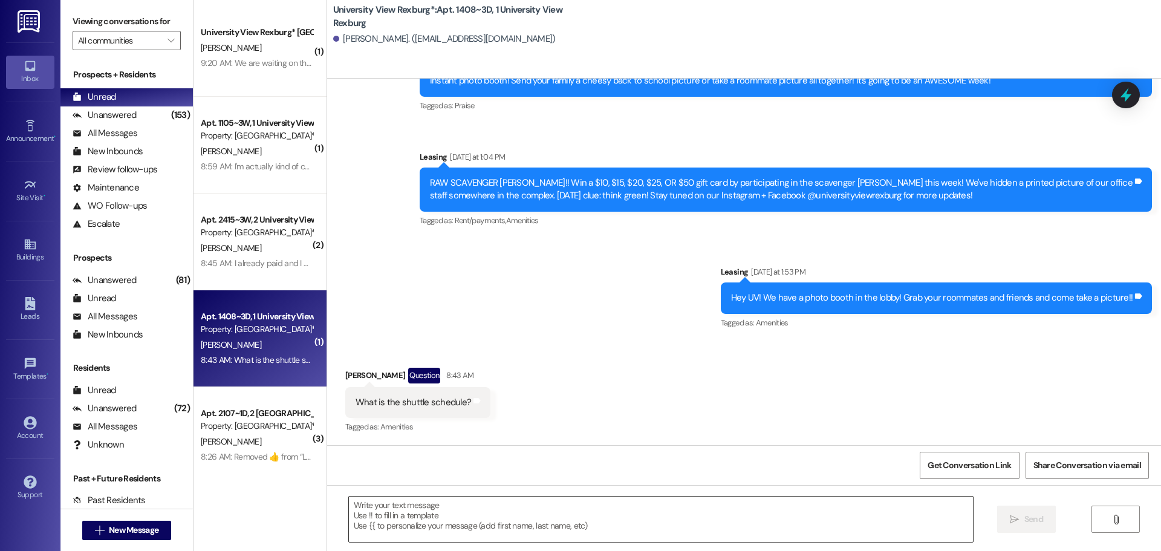
drag, startPoint x: 471, startPoint y: 544, endPoint x: 471, endPoint y: 537, distance: 6.7
click at [471, 544] on div " Send " at bounding box center [744, 530] width 834 height 91
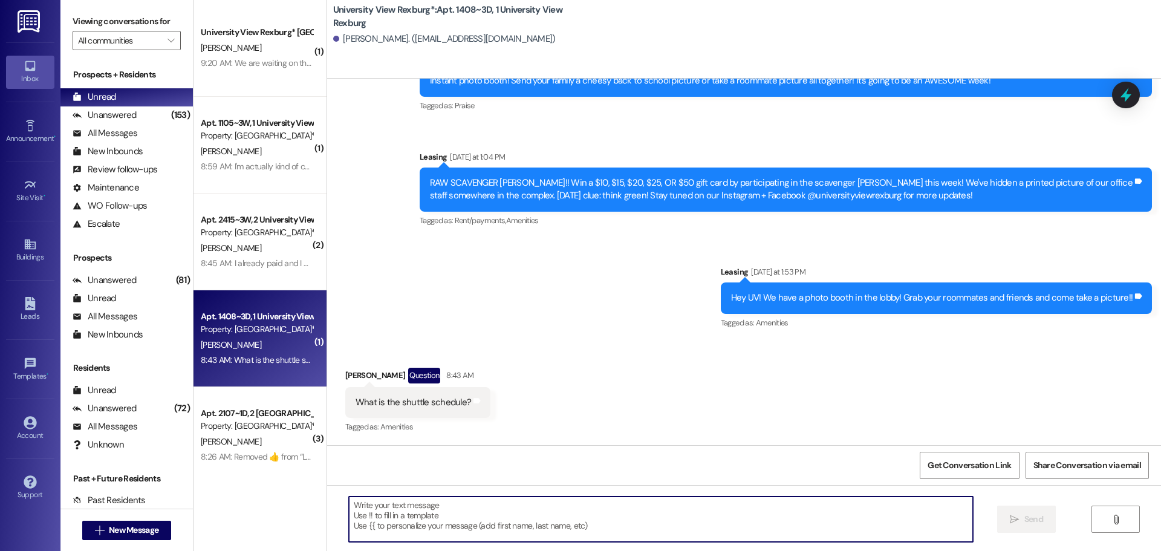
click at [467, 523] on textarea at bounding box center [661, 519] width 624 height 45
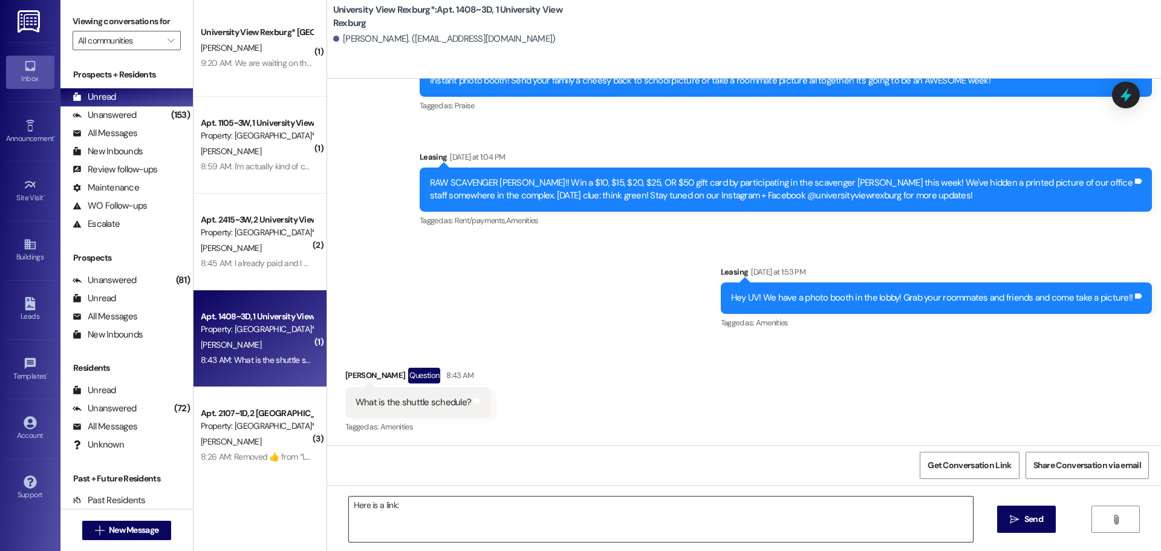
click at [415, 510] on textarea "Here is a link:" at bounding box center [661, 519] width 624 height 45
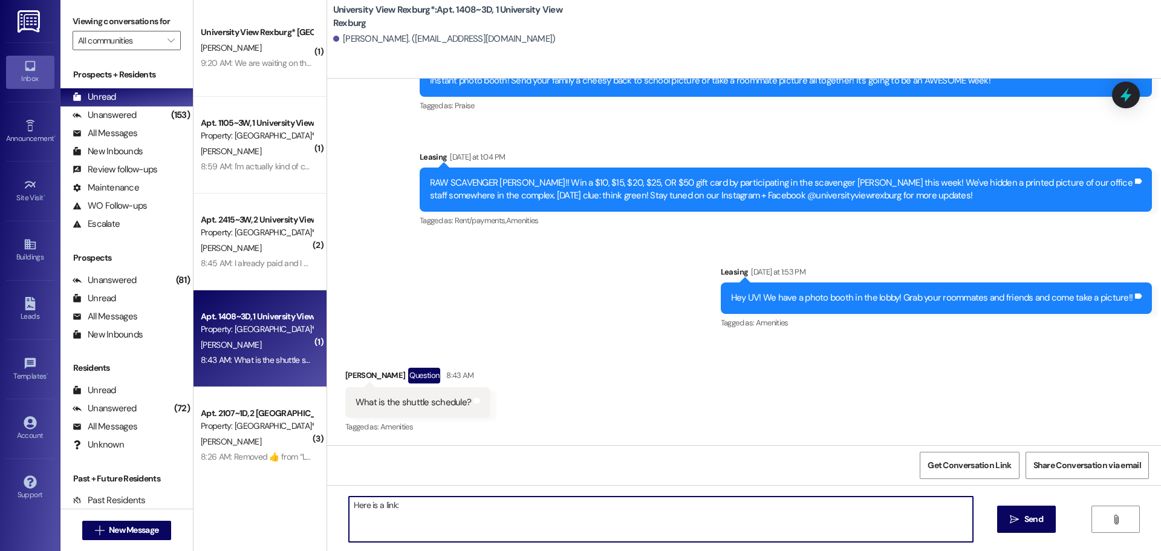
paste textarea "[URL][DOMAIN_NAME]"
type textarea "Here is a link: [URL][DOMAIN_NAME]!"
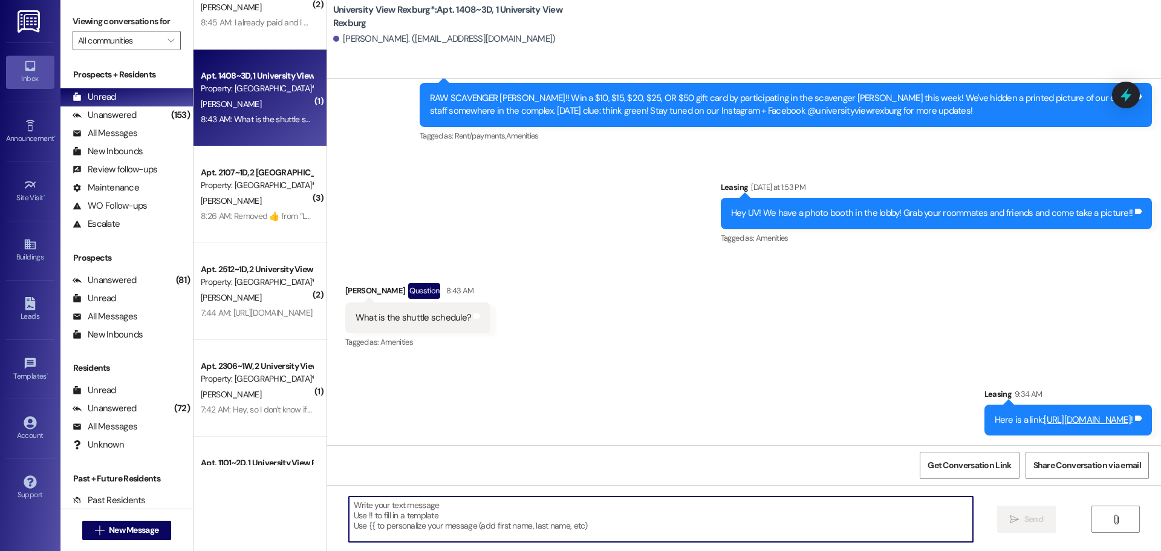
scroll to position [242, 0]
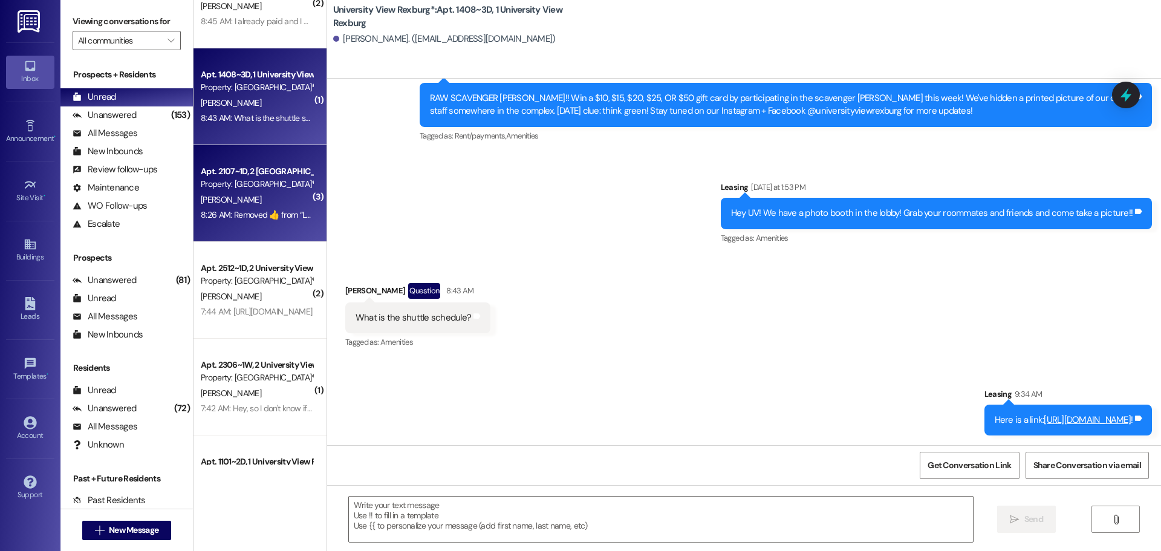
click at [256, 212] on div "8:26 AM:  Removed ‌👍‌ from “ Leasing (University View Rexburg*): Hey UV! We hav…" at bounding box center [502, 214] width 602 height 11
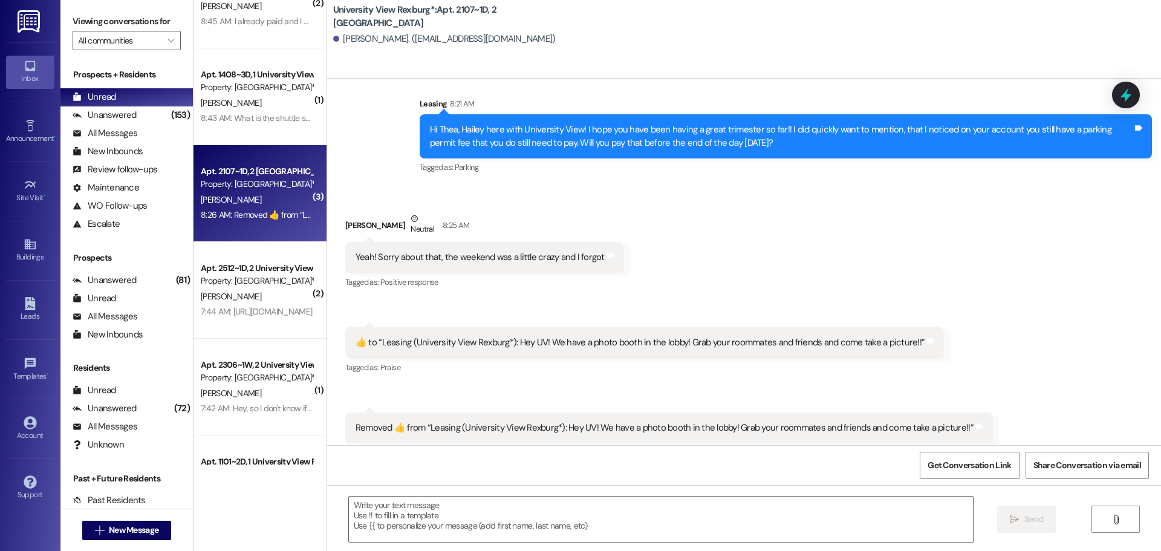
scroll to position [2764, 0]
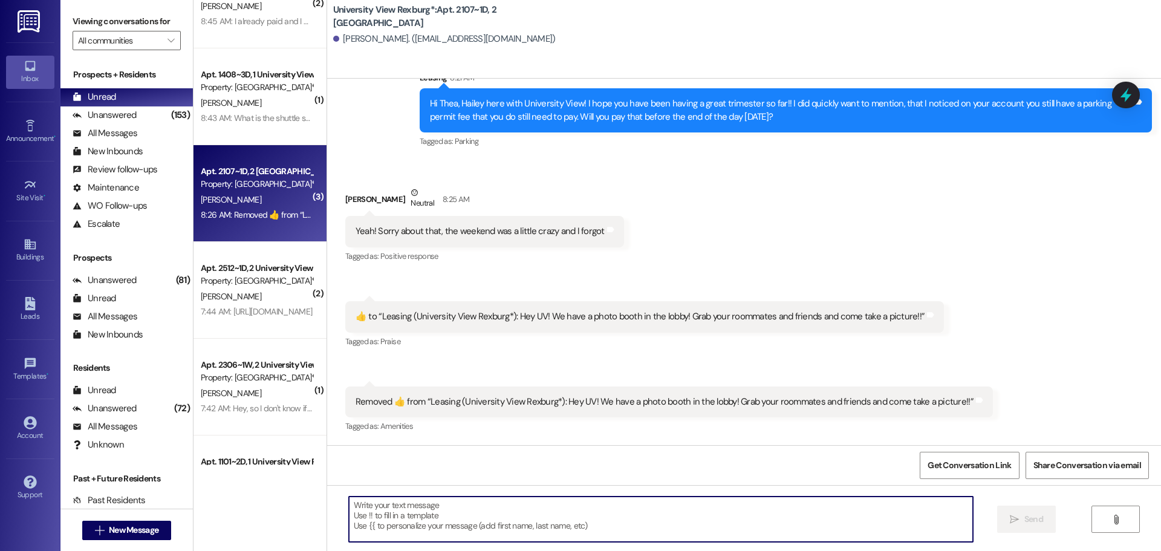
click at [442, 506] on textarea at bounding box center [661, 519] width 624 height 45
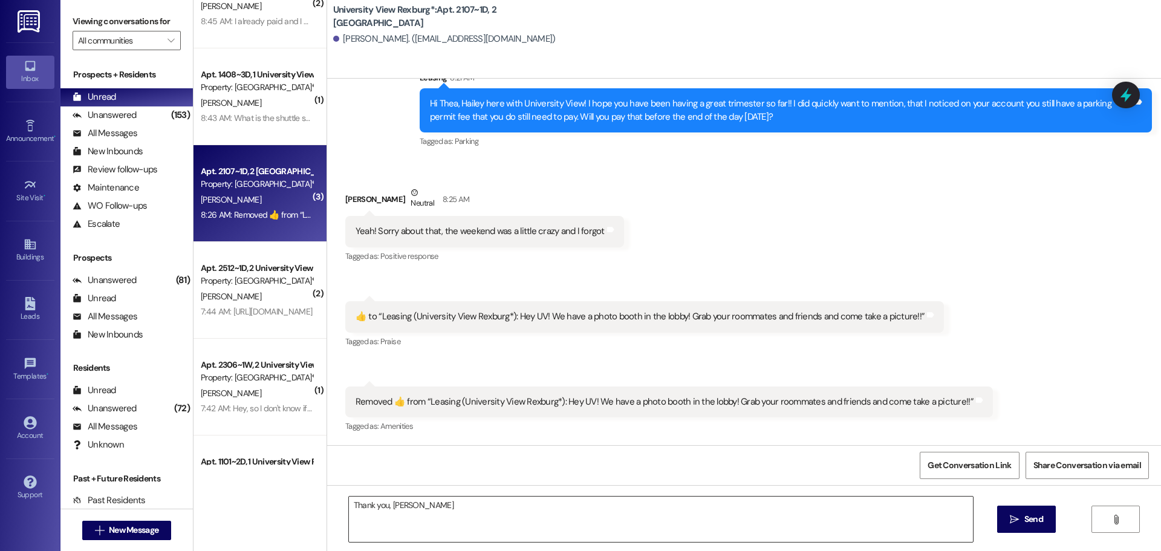
click at [486, 502] on textarea "Thank you, [PERSON_NAME]" at bounding box center [661, 519] width 624 height 45
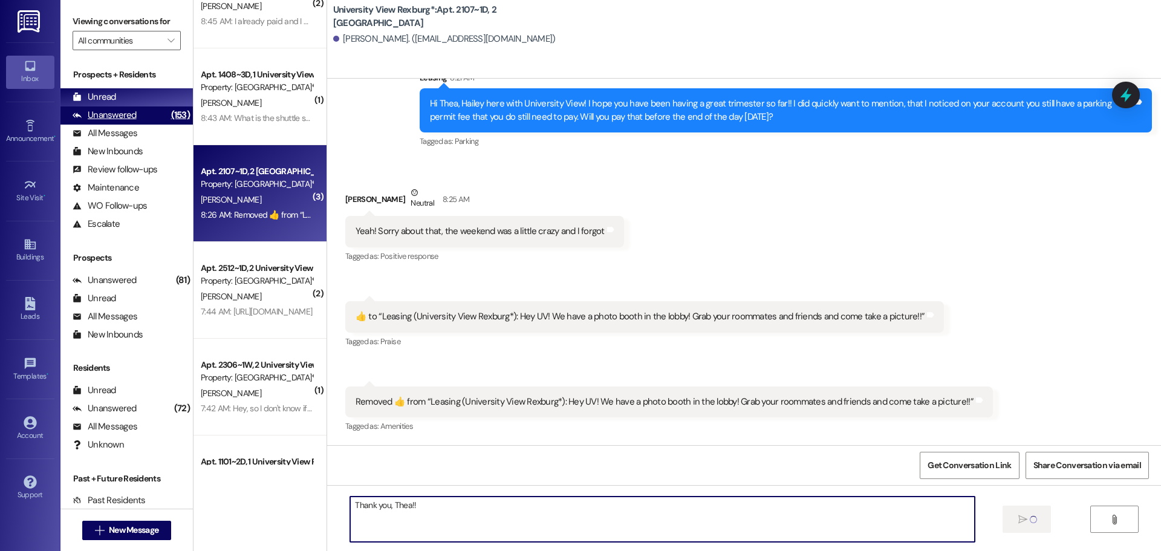
type textarea "Thank you, Thea!!"
click at [134, 120] on div "Unanswered" at bounding box center [105, 115] width 64 height 13
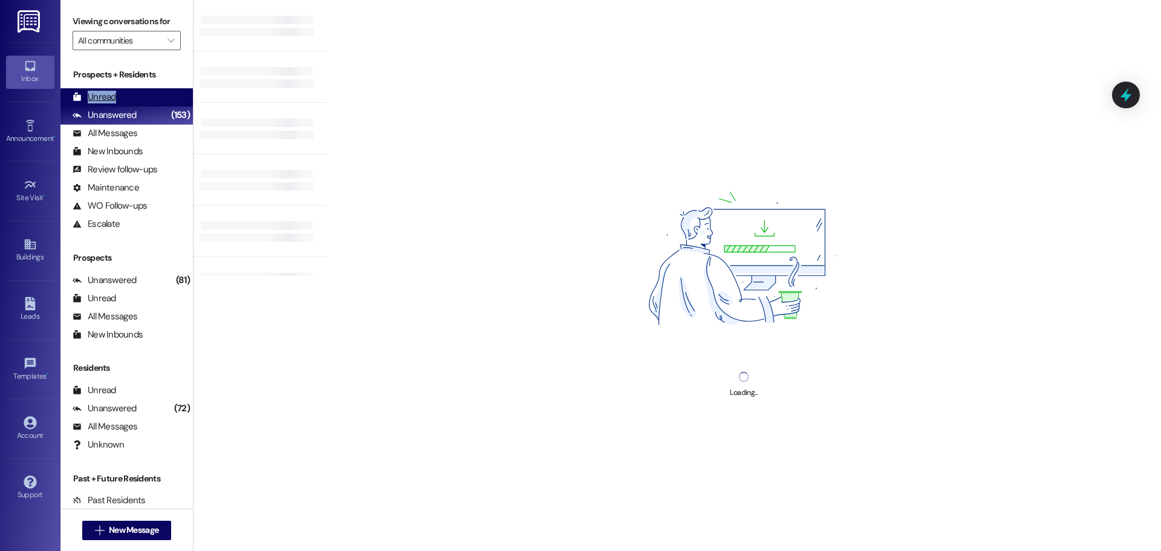
click at [124, 101] on div "Unread (0)" at bounding box center [126, 97] width 132 height 18
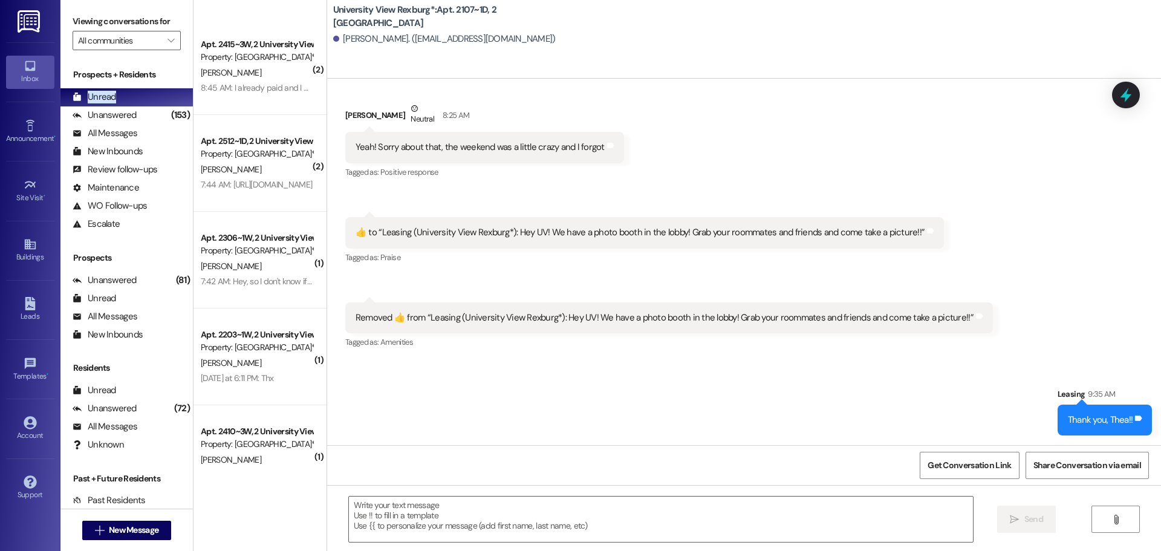
scroll to position [503, 0]
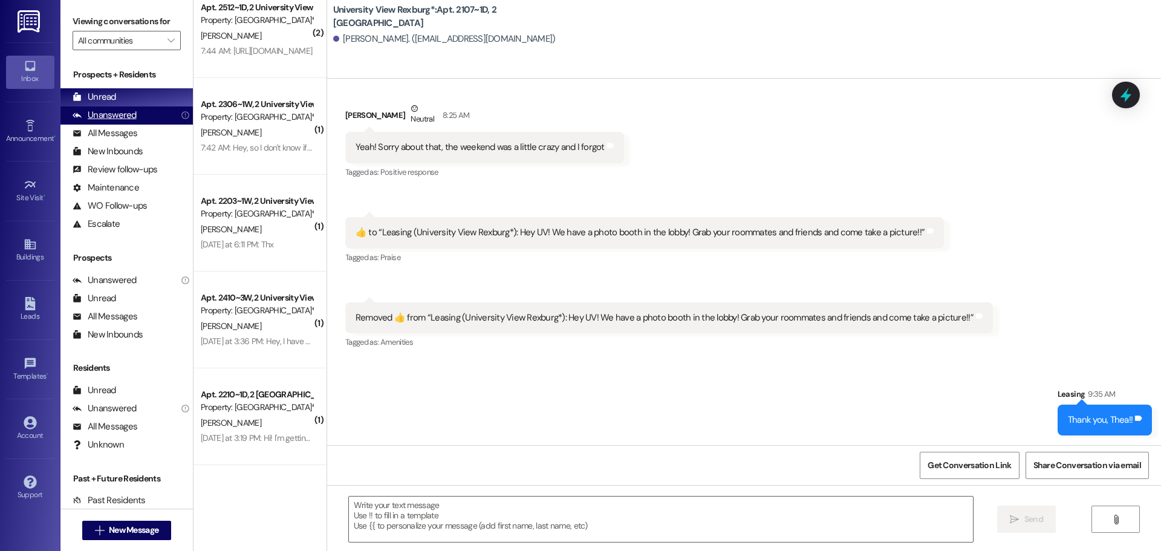
click at [123, 116] on div "Unanswered" at bounding box center [105, 115] width 64 height 13
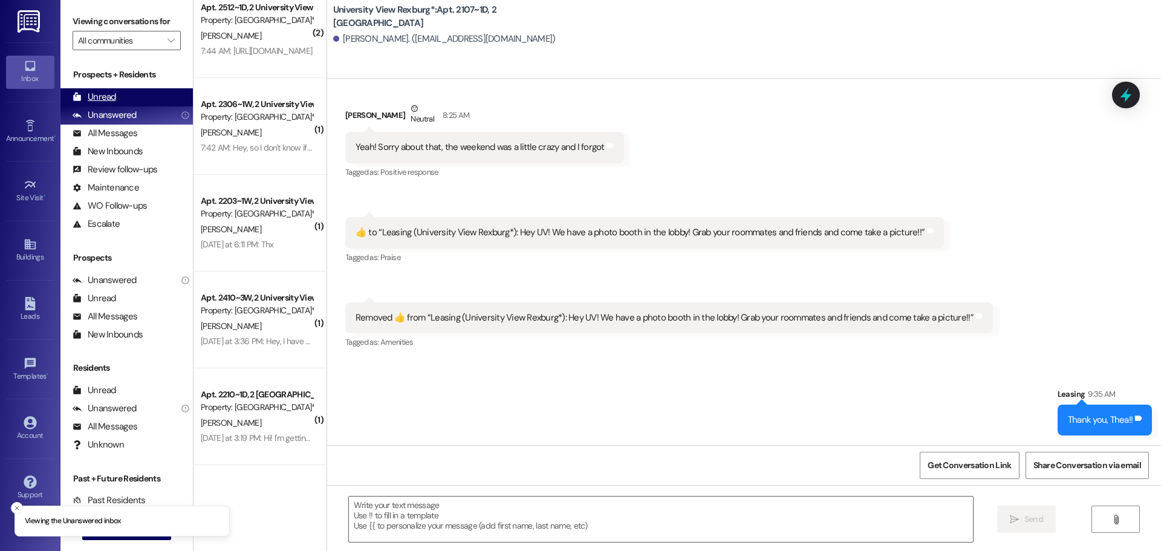
click at [126, 96] on div "Unread Unable to load unread count. Refresh and try again." at bounding box center [126, 97] width 132 height 18
